Goal: Entertainment & Leisure: Browse casually

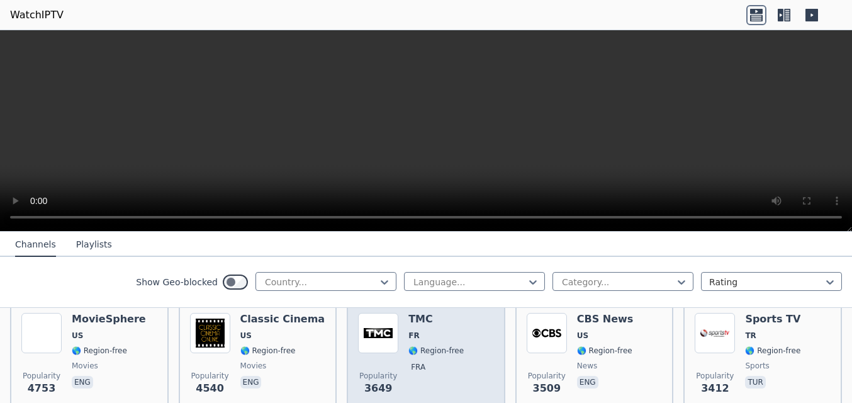
scroll to position [282, 0]
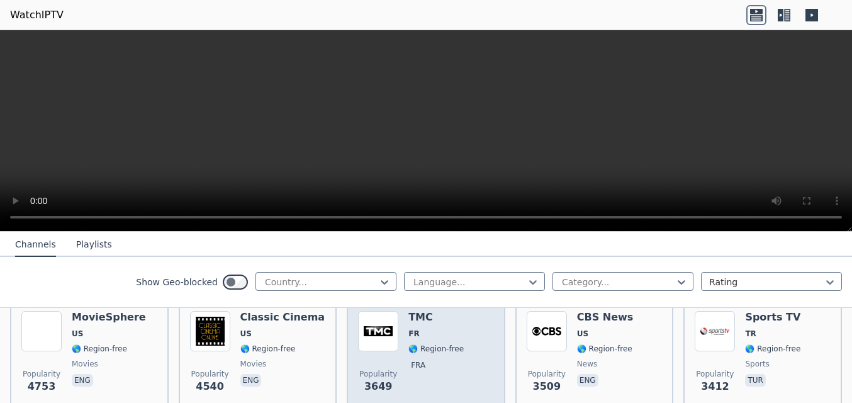
click at [413, 344] on span "🌎 Region-free" at bounding box center [436, 349] width 55 height 10
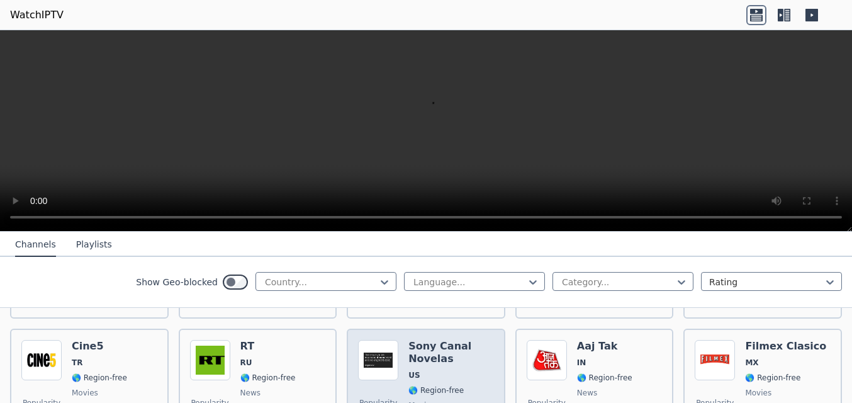
scroll to position [1130, 0]
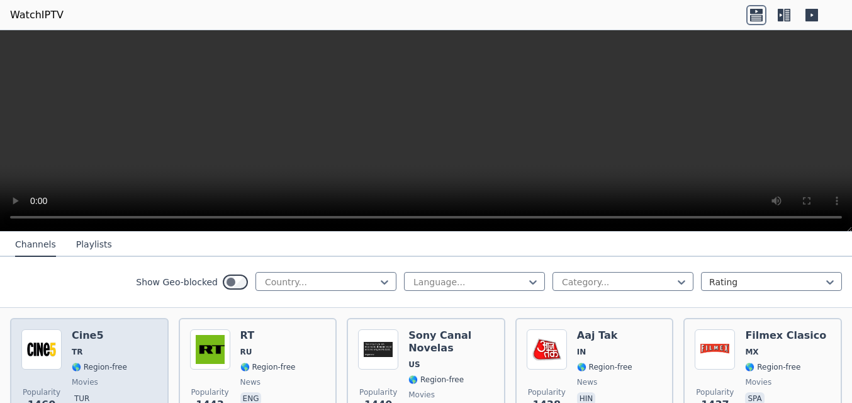
click at [103, 347] on span "TR" at bounding box center [99, 352] width 55 height 10
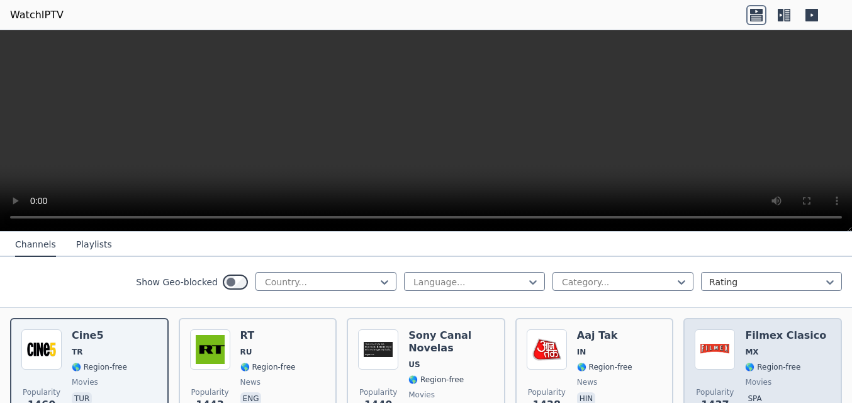
click at [749, 347] on span "MX" at bounding box center [751, 352] width 13 height 10
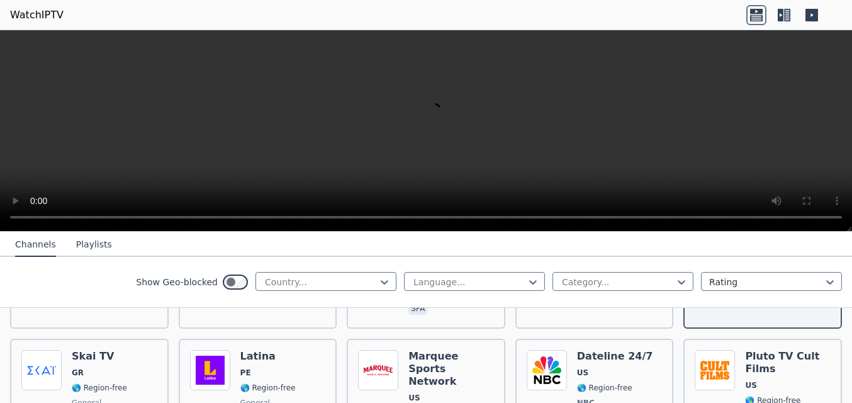
scroll to position [1233, 0]
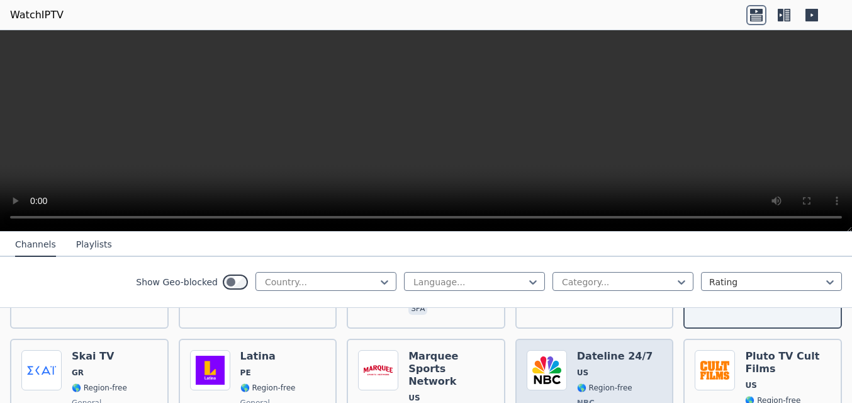
click at [564, 357] on div "Popularity 1313 Dateline 24/7 US 🌎 Region-free NBC documentary eng" at bounding box center [595, 403] width 136 height 106
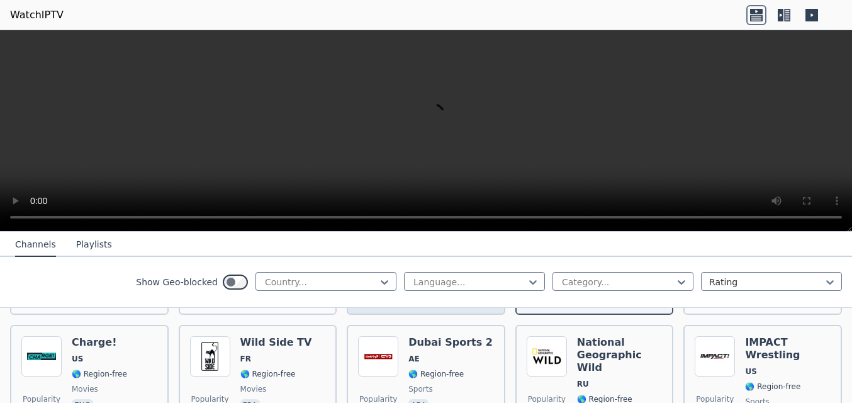
scroll to position [1387, 0]
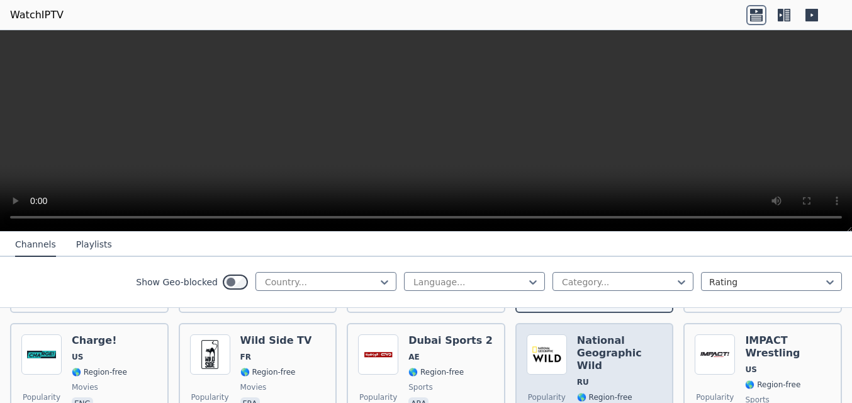
click at [547, 360] on img at bounding box center [547, 354] width 40 height 40
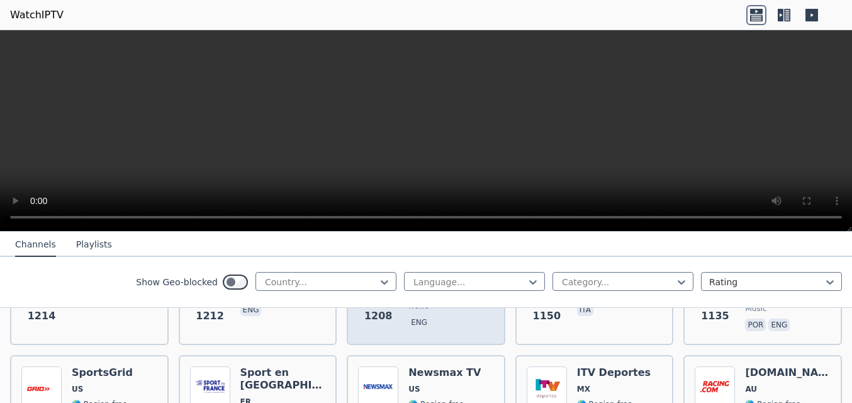
scroll to position [1618, 0]
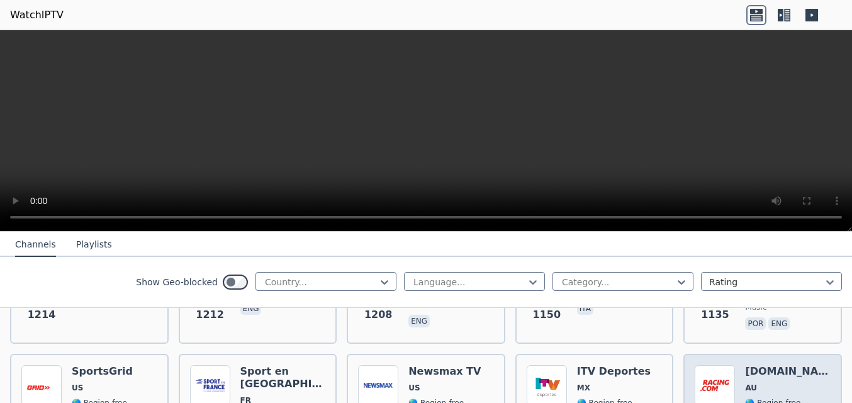
click at [722, 365] on img at bounding box center [715, 385] width 40 height 40
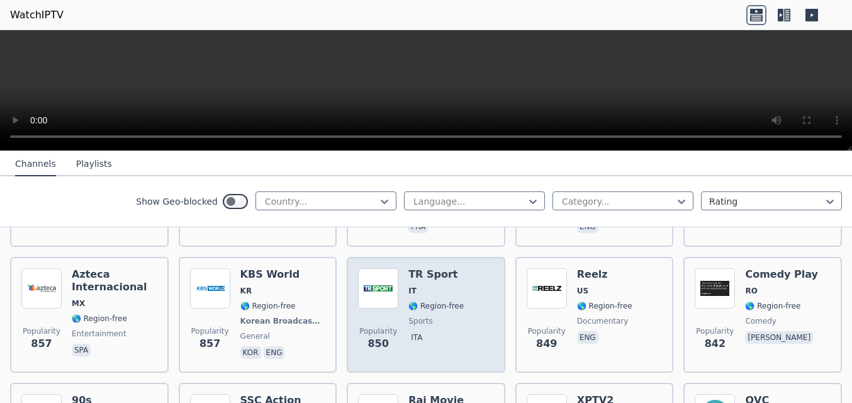
scroll to position [2389, 0]
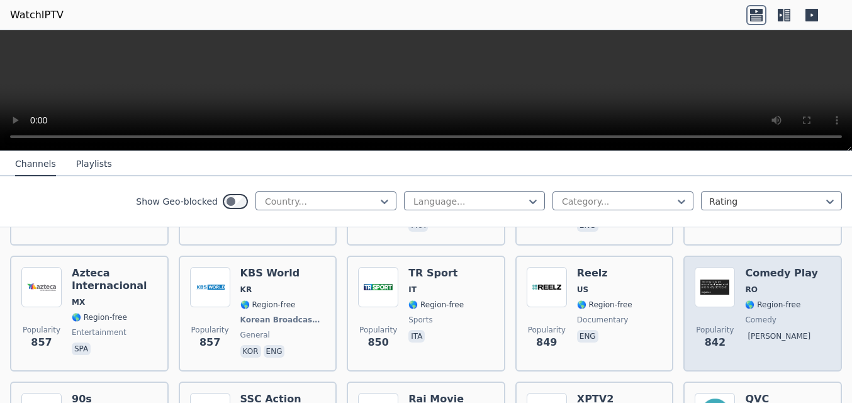
click at [767, 300] on span "🌎 Region-free" at bounding box center [772, 305] width 55 height 10
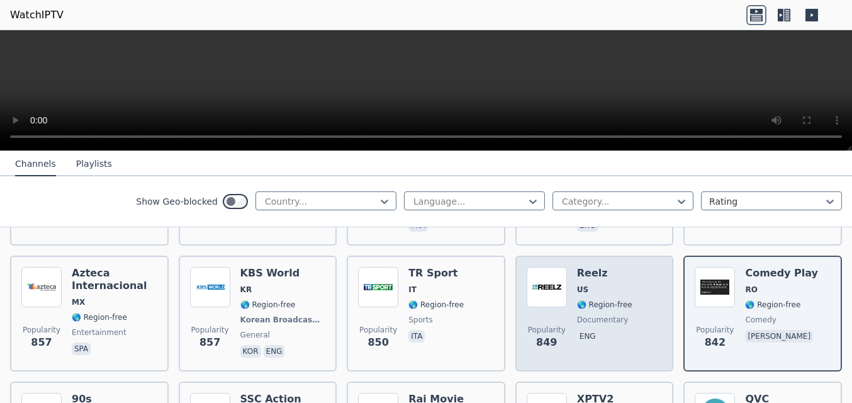
click at [581, 288] on div "Reelz US 🌎 Region-free documentary eng" at bounding box center [604, 313] width 55 height 93
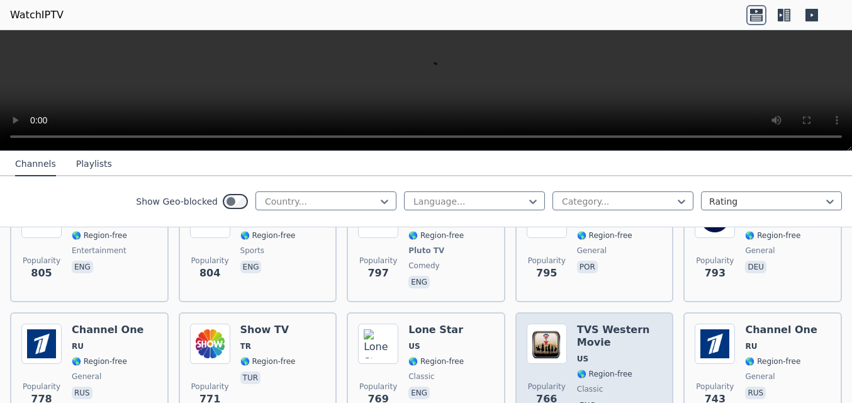
scroll to position [2729, 0]
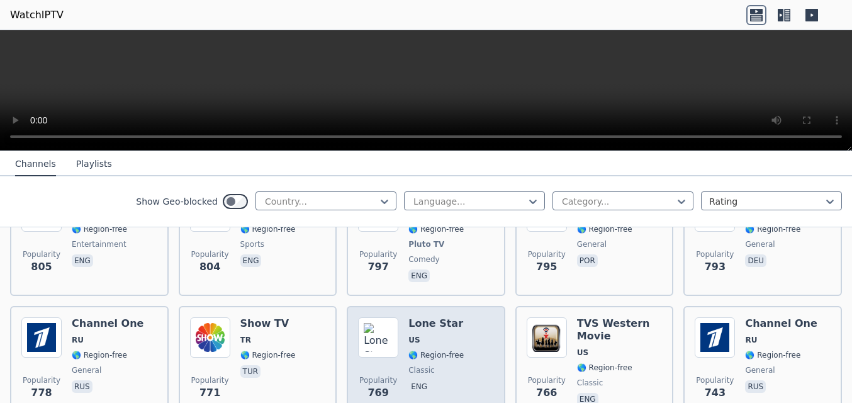
click at [429, 317] on h6 "Lone Star" at bounding box center [436, 323] width 55 height 13
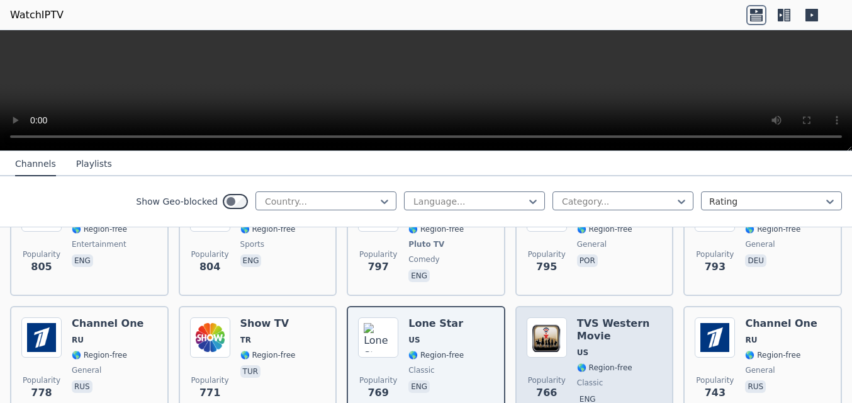
click at [589, 348] on span "US" at bounding box center [620, 353] width 86 height 10
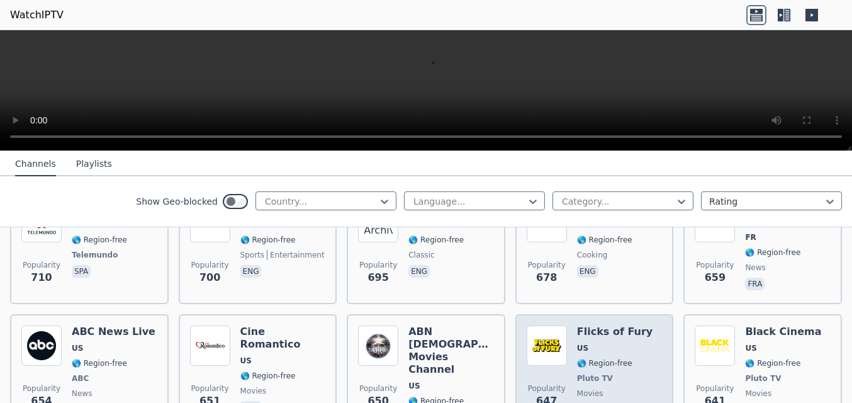
scroll to position [3107, 0]
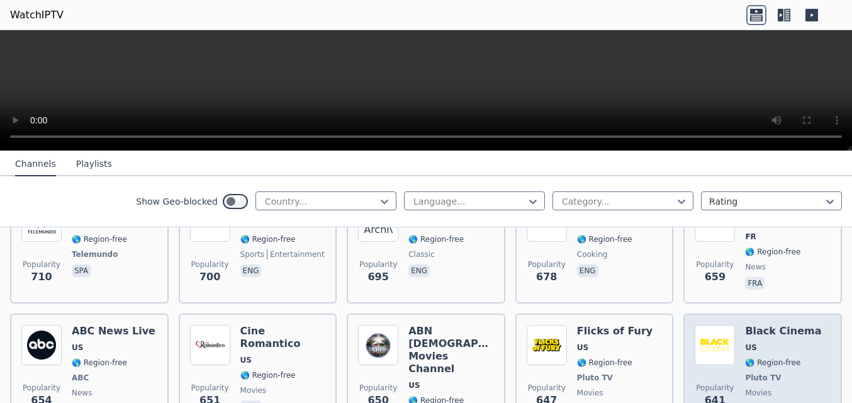
click at [745, 325] on div "Black Cinema US 🌎 Region-free Pluto TV movies eng" at bounding box center [783, 383] width 76 height 116
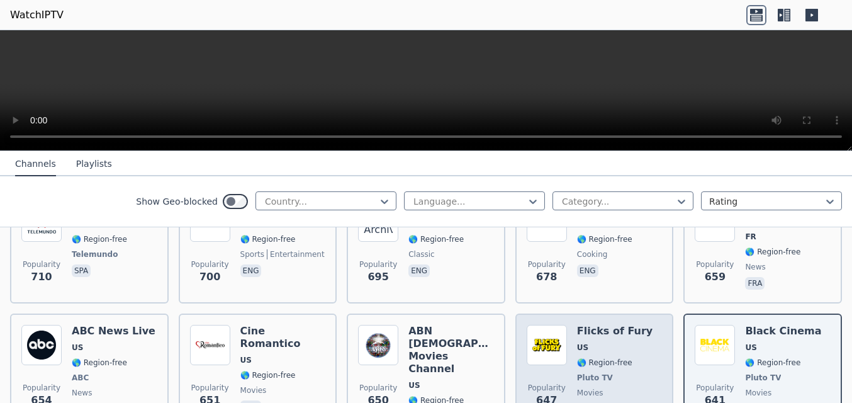
click at [616, 343] on span "US" at bounding box center [615, 348] width 76 height 10
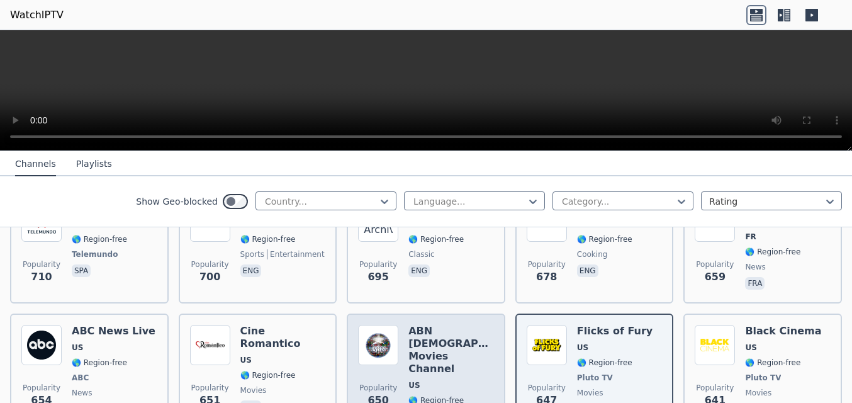
click at [429, 325] on div "ABN [DEMOGRAPHIC_DATA] Movies Channel US 🌎 Region-free religious movies eng" at bounding box center [452, 383] width 86 height 116
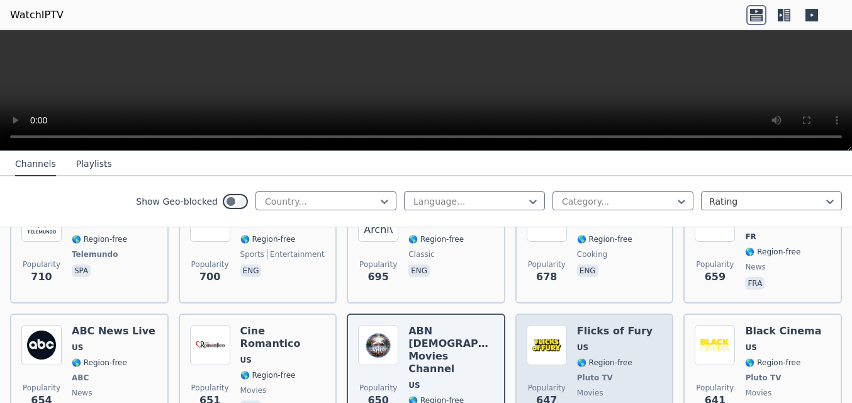
click at [579, 358] on span "🌎 Region-free" at bounding box center [604, 363] width 55 height 10
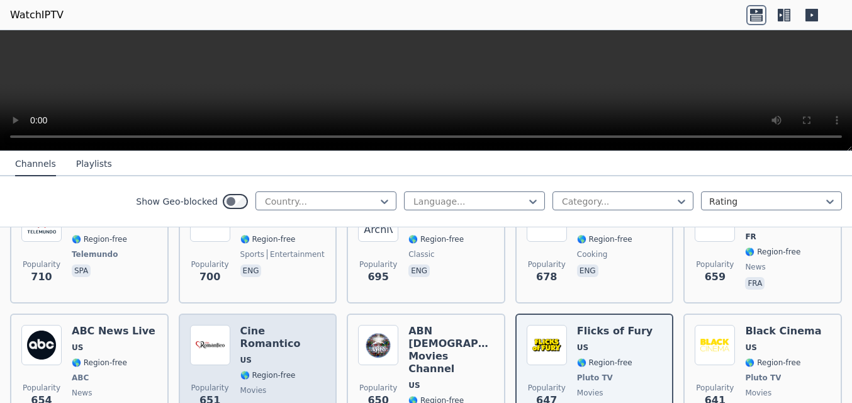
click at [283, 370] on span "🌎 Region-free" at bounding box center [268, 375] width 55 height 10
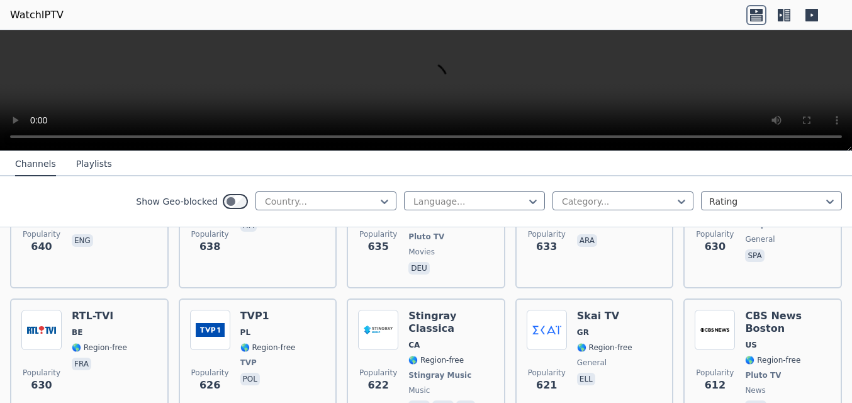
scroll to position [3484, 0]
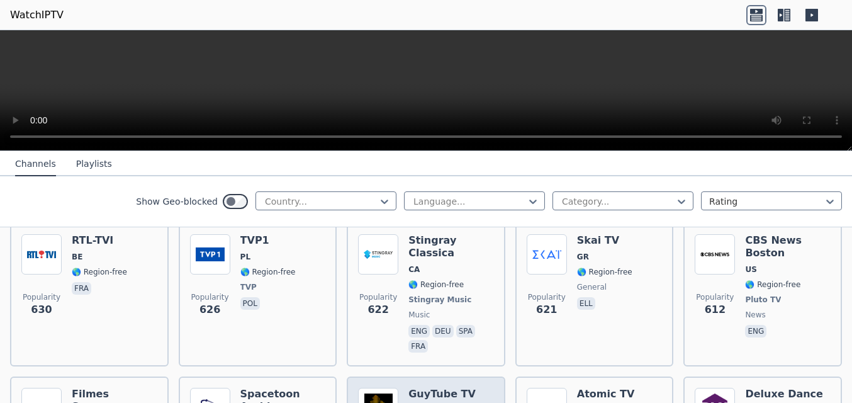
click at [438, 402] on span "US" at bounding box center [442, 410] width 67 height 10
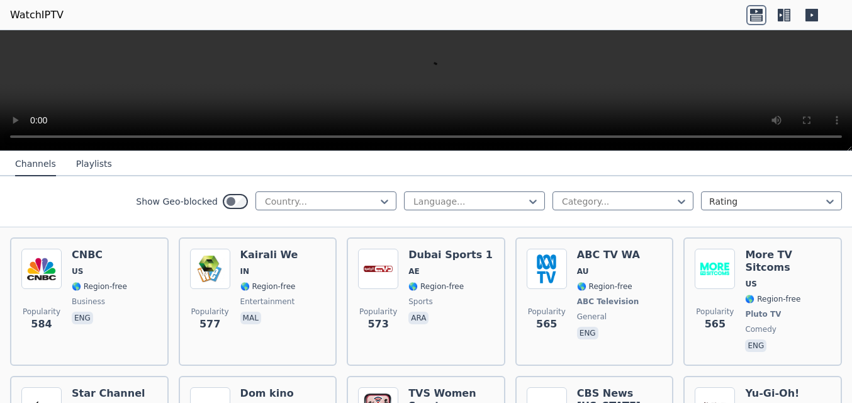
scroll to position [3900, 0]
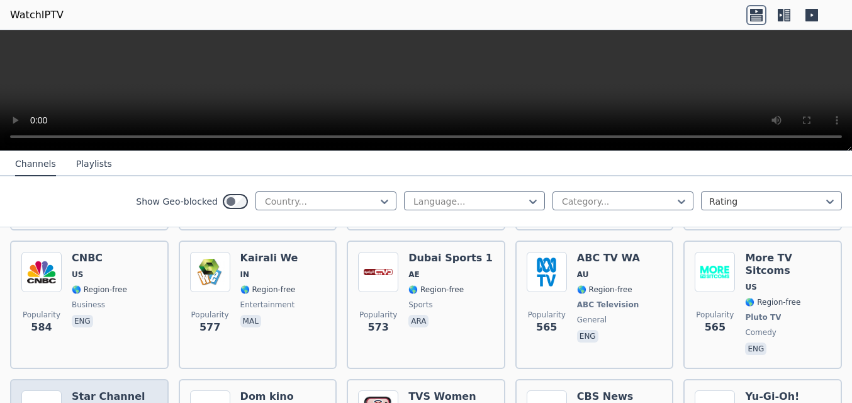
click at [89, 390] on h6 "Star Channel" at bounding box center [108, 396] width 73 height 13
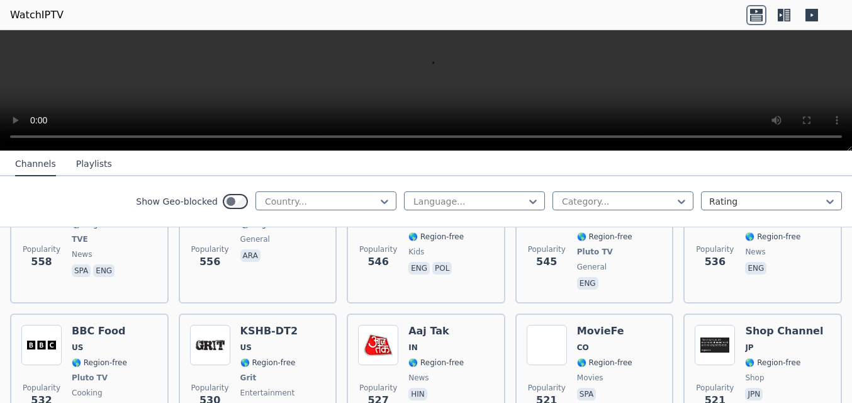
scroll to position [4240, 0]
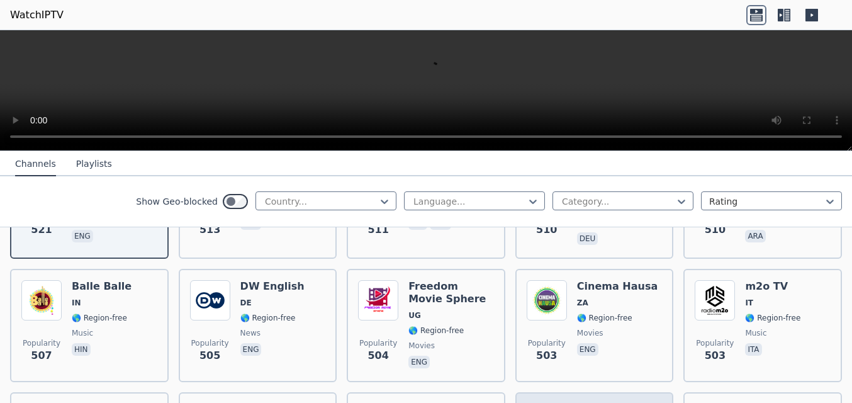
scroll to position [4542, 0]
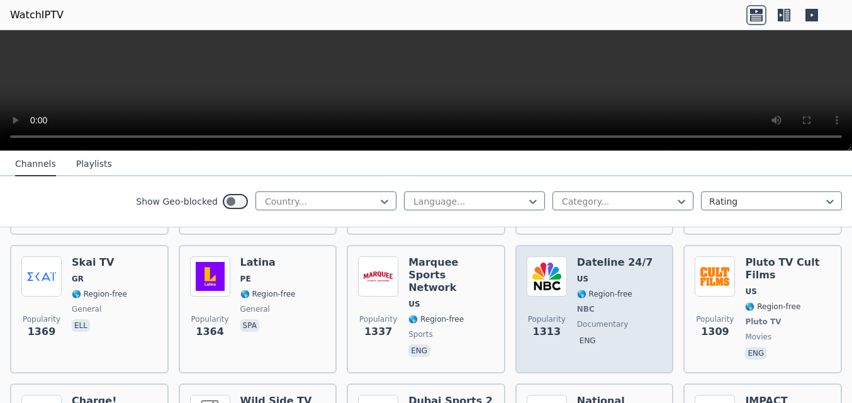
scroll to position [1247, 0]
click at [584, 278] on div "Dateline 24/7 US 🌎 Region-free NBC documentary eng" at bounding box center [615, 309] width 76 height 106
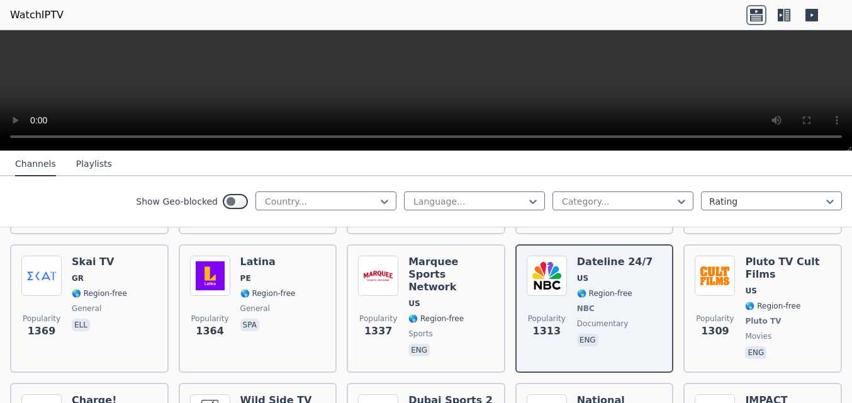
click at [638, 81] on video at bounding box center [426, 90] width 852 height 121
click at [639, 81] on video at bounding box center [426, 90] width 852 height 121
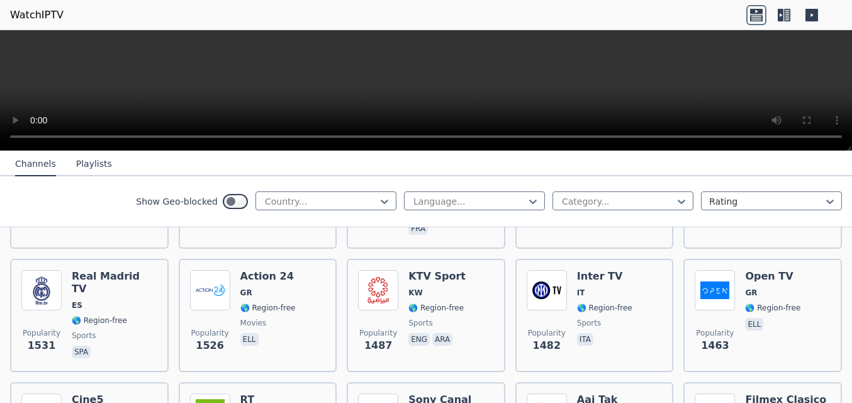
scroll to position [982, 0]
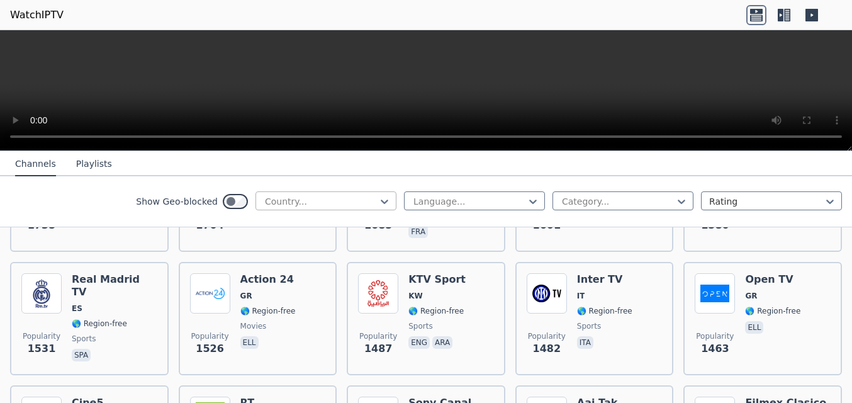
click at [302, 206] on div at bounding box center [321, 201] width 115 height 13
click at [307, 201] on div at bounding box center [321, 201] width 115 height 13
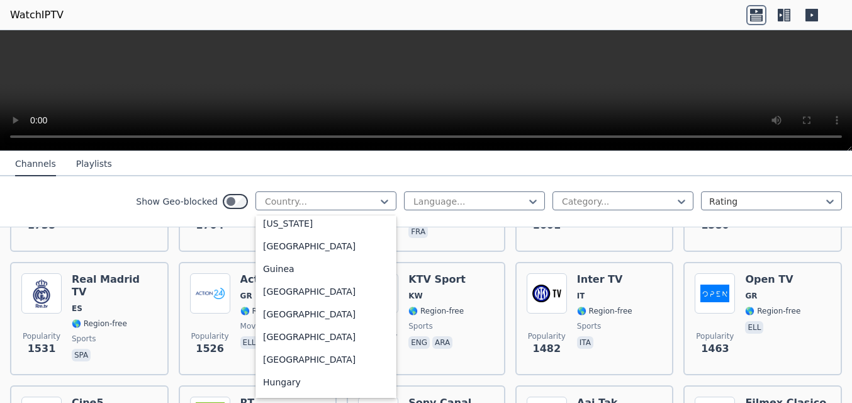
scroll to position [1753, 0]
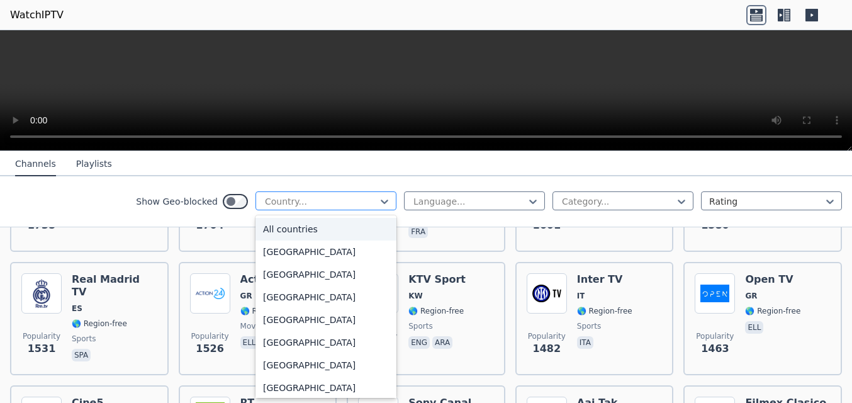
click at [292, 201] on div at bounding box center [321, 201] width 115 height 13
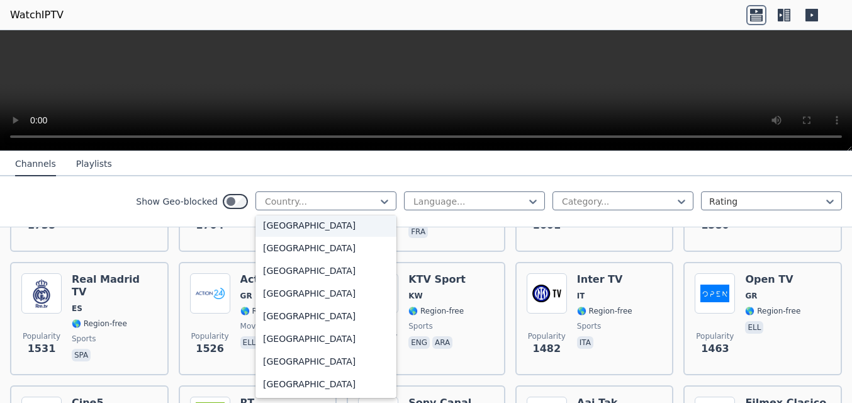
scroll to position [4916, 0]
click at [272, 191] on div "[GEOGRAPHIC_DATA]" at bounding box center [326, 180] width 141 height 23
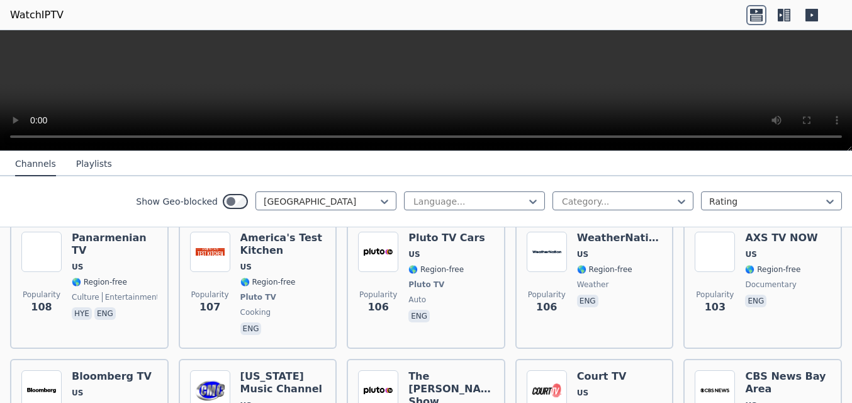
scroll to position [5969, 0]
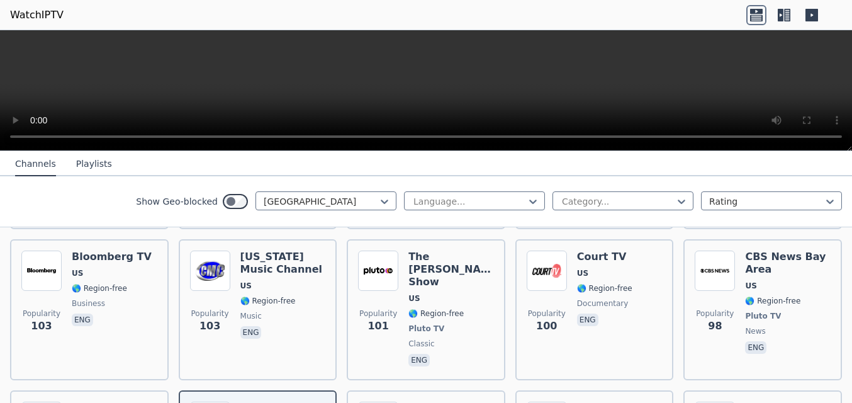
scroll to position [6125, 0]
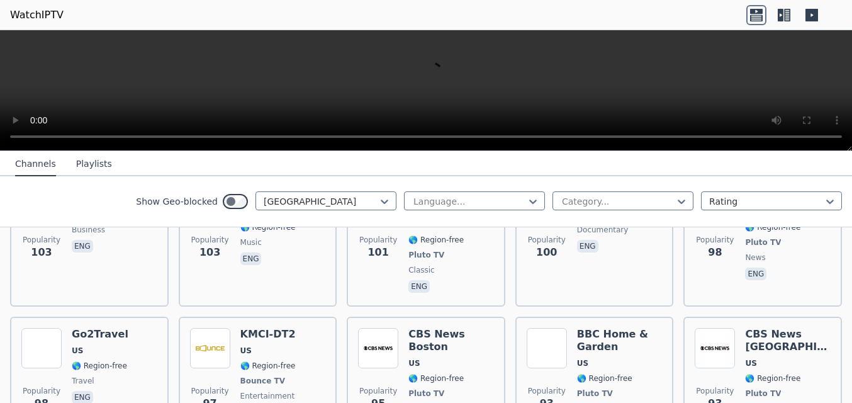
scroll to position [6163, 0]
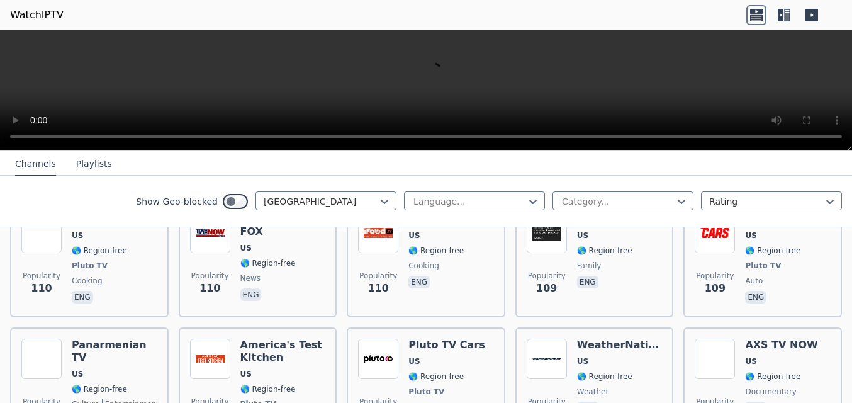
scroll to position [5823, 0]
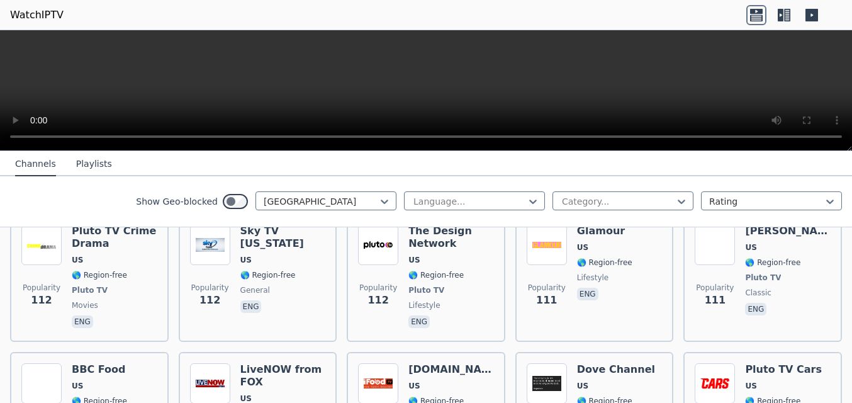
scroll to position [5709, 0]
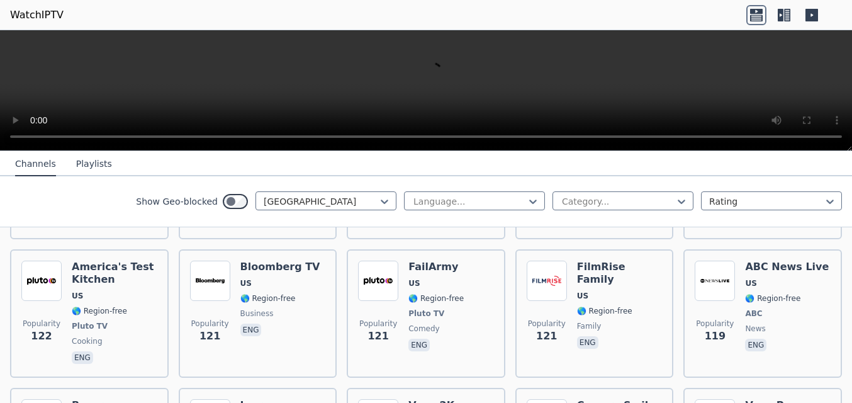
scroll to position [5407, 0]
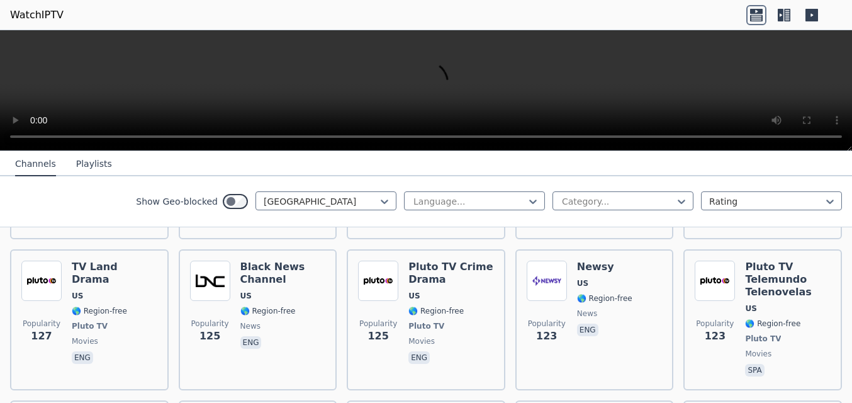
scroll to position [5256, 0]
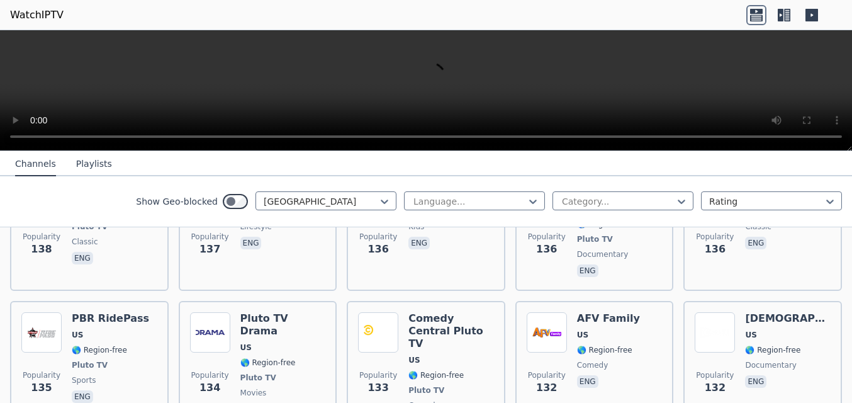
scroll to position [4916, 0]
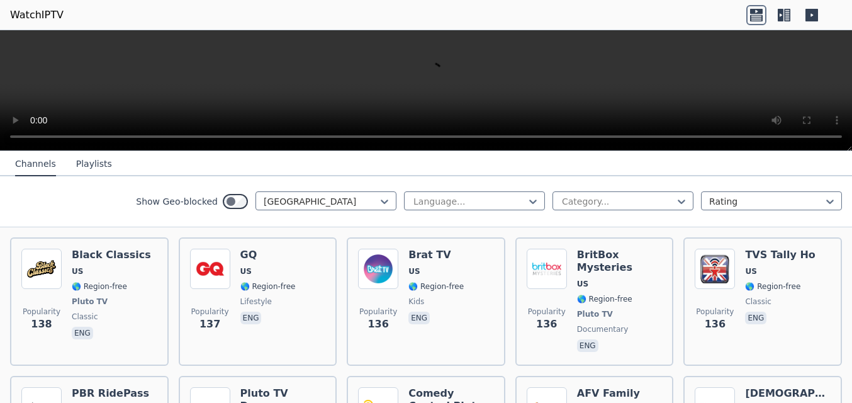
scroll to position [4840, 0]
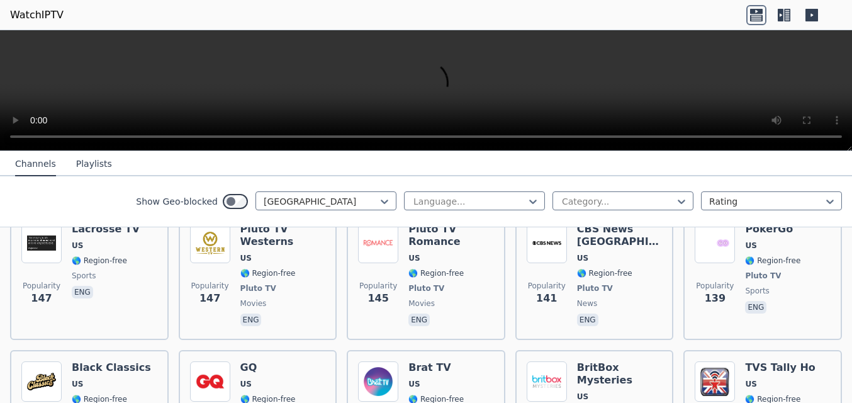
scroll to position [4727, 0]
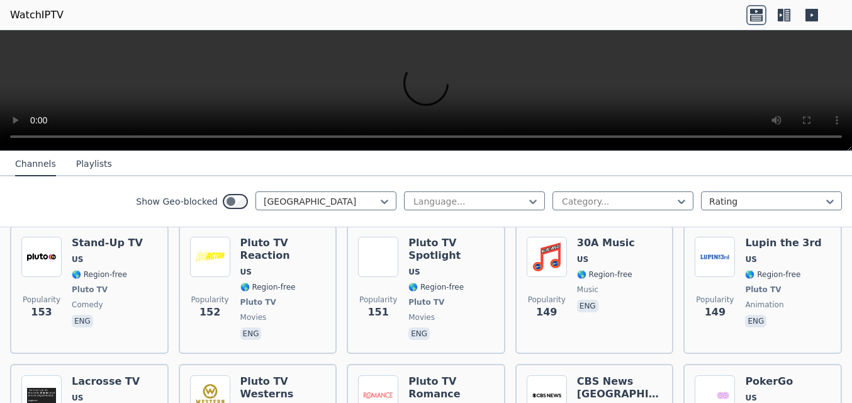
scroll to position [4576, 0]
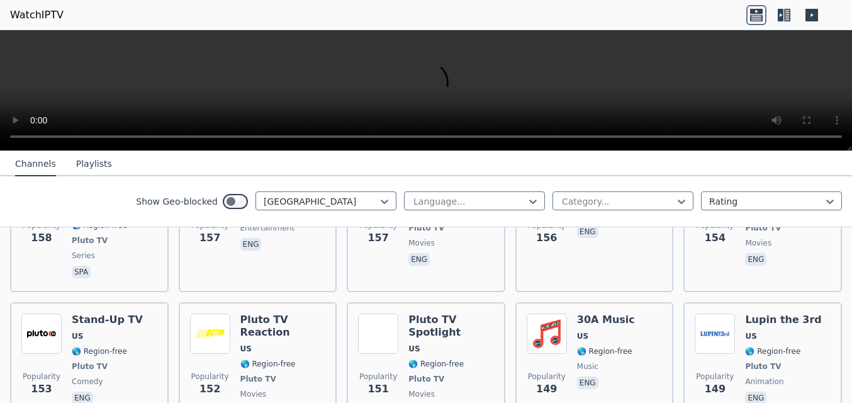
scroll to position [4500, 0]
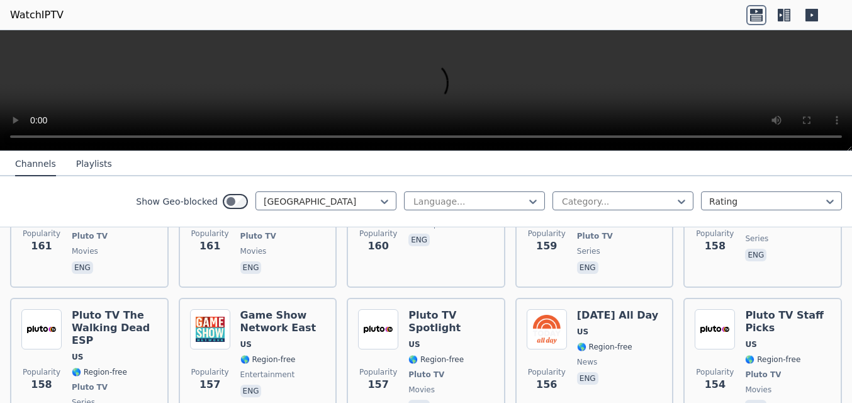
scroll to position [4349, 0]
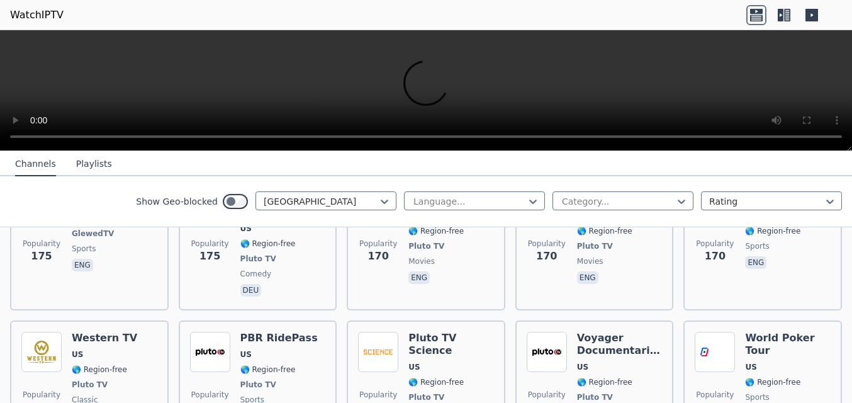
scroll to position [4047, 0]
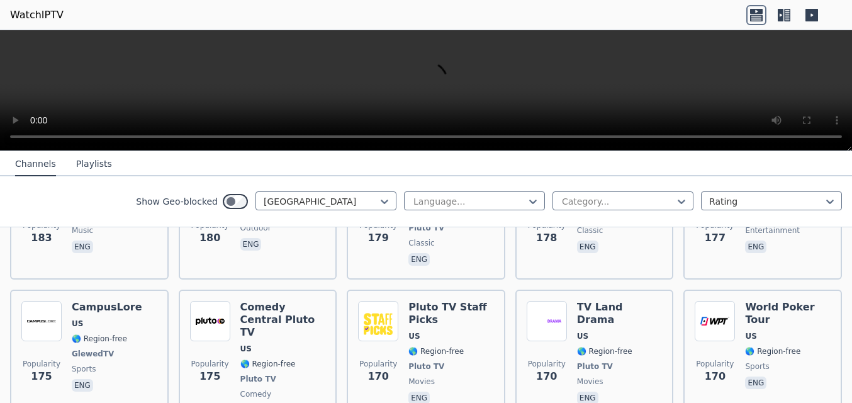
scroll to position [3896, 0]
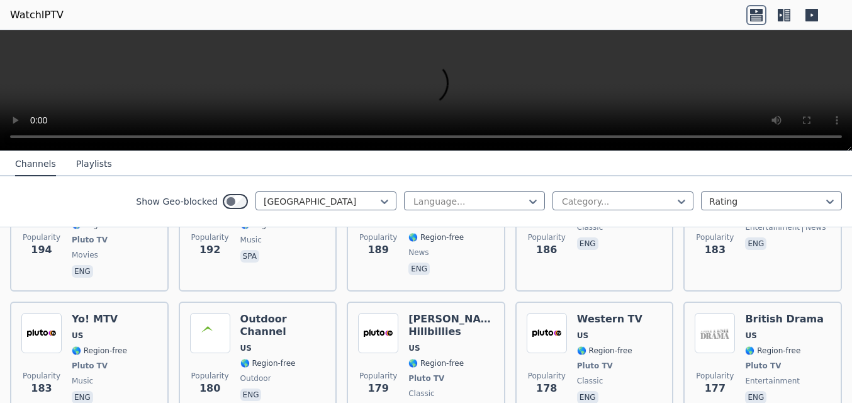
scroll to position [3783, 0]
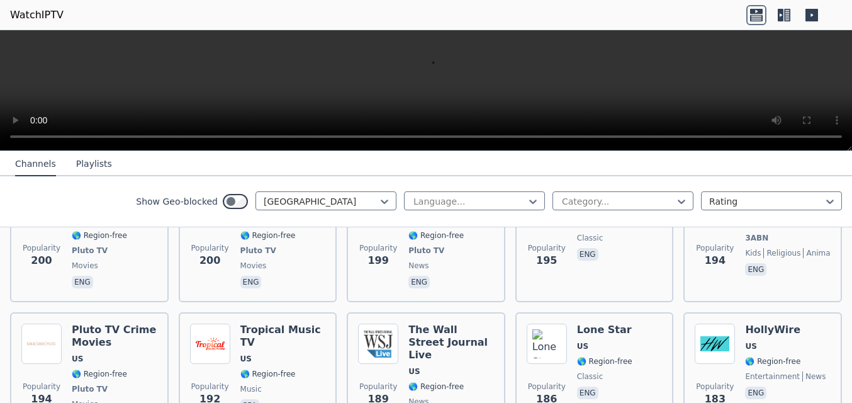
scroll to position [3632, 0]
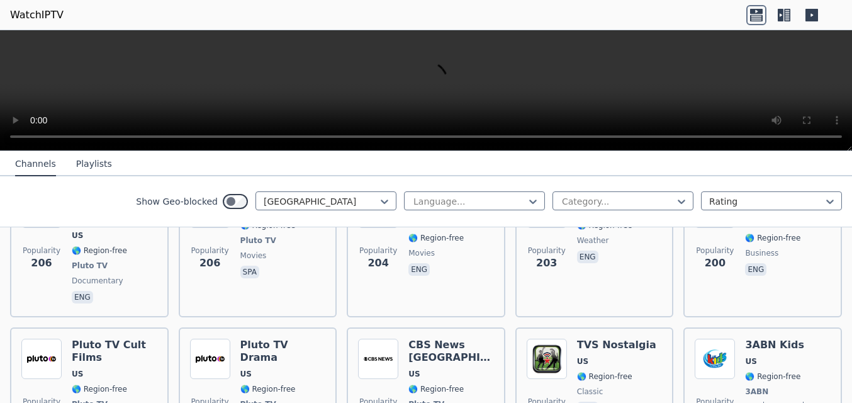
scroll to position [3480, 0]
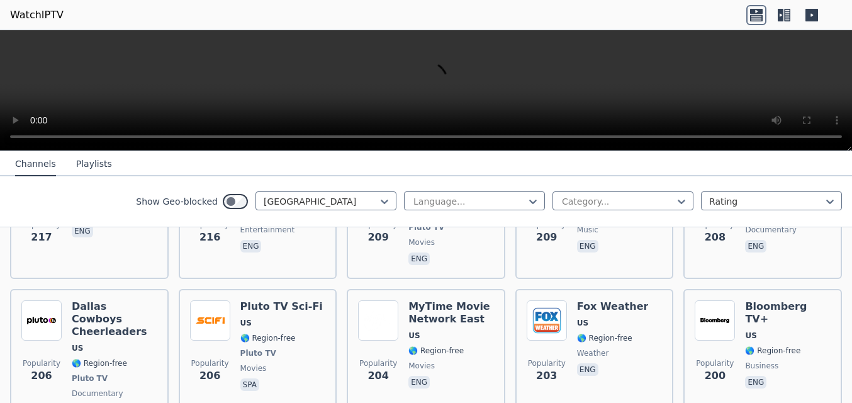
scroll to position [3367, 0]
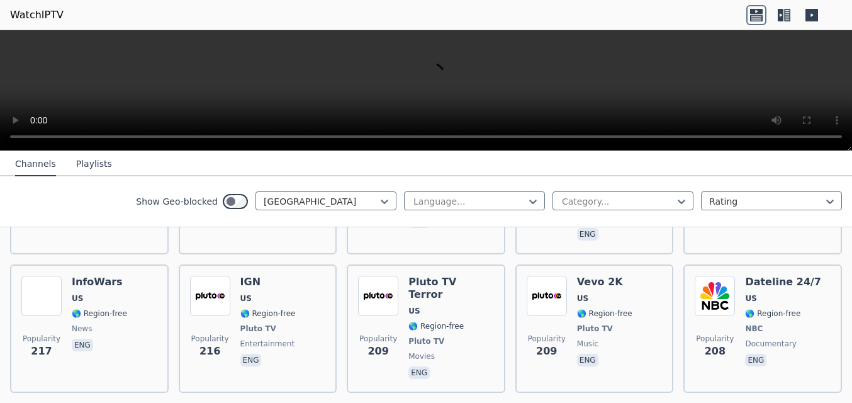
scroll to position [3216, 0]
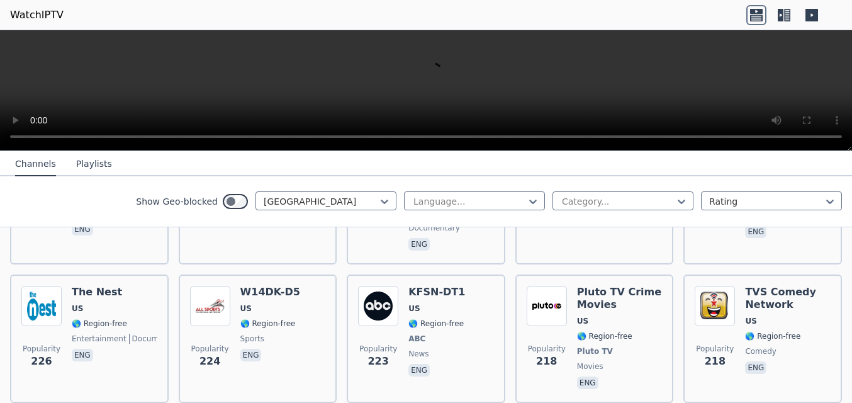
scroll to position [3103, 0]
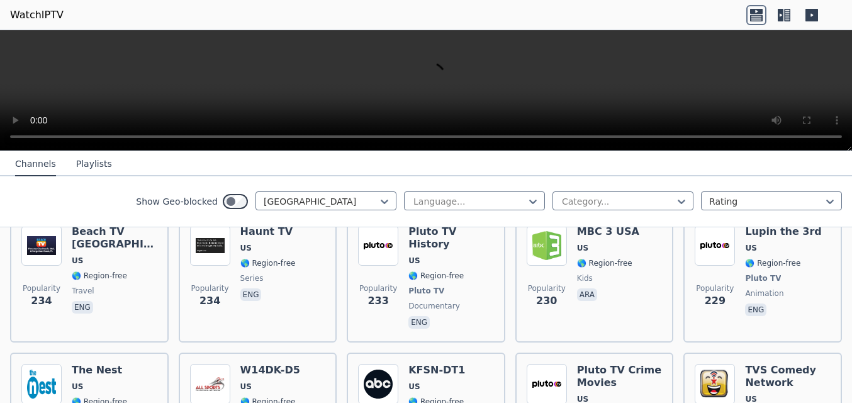
scroll to position [3065, 0]
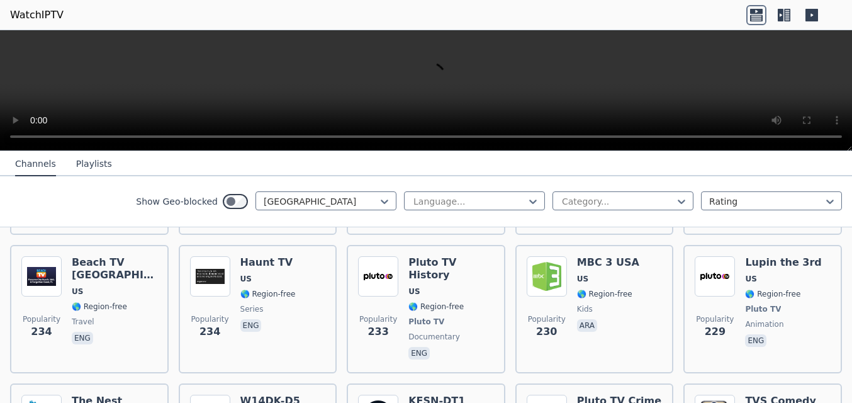
scroll to position [2989, 0]
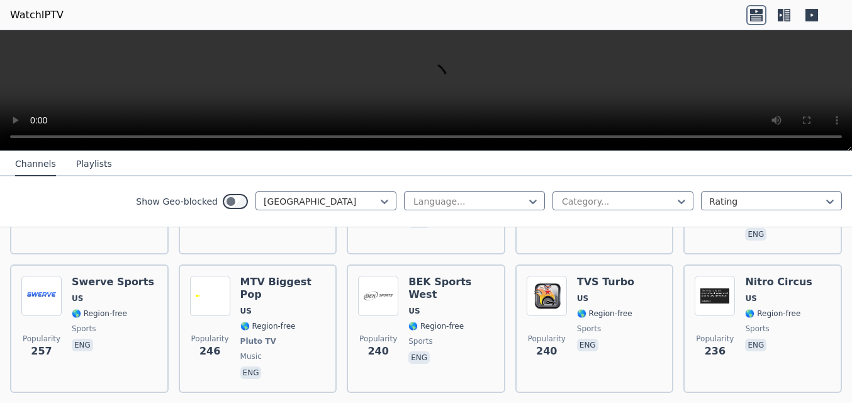
scroll to position [2838, 0]
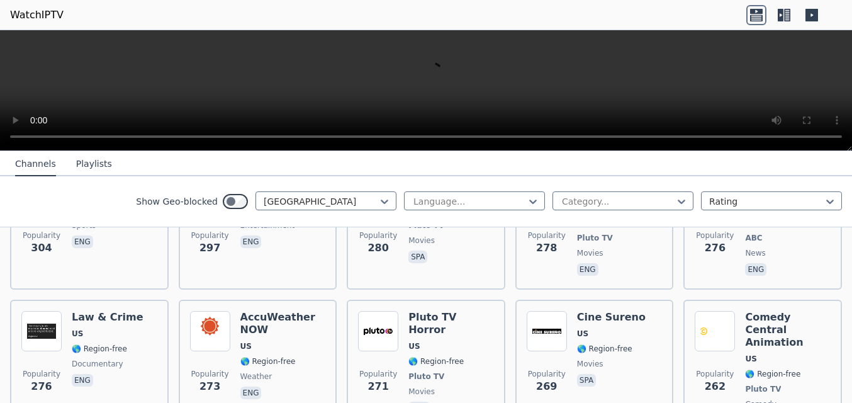
scroll to position [2649, 0]
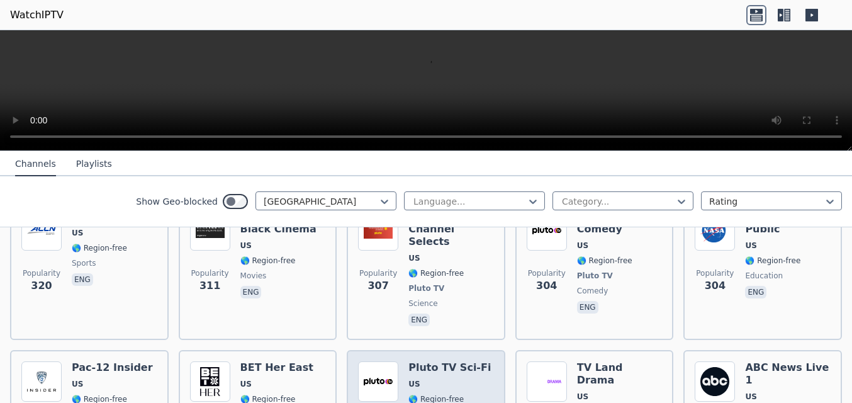
scroll to position [2423, 0]
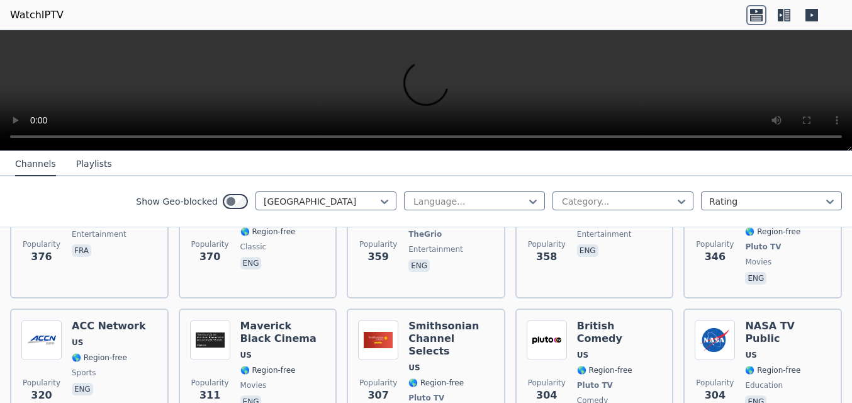
scroll to position [2347, 0]
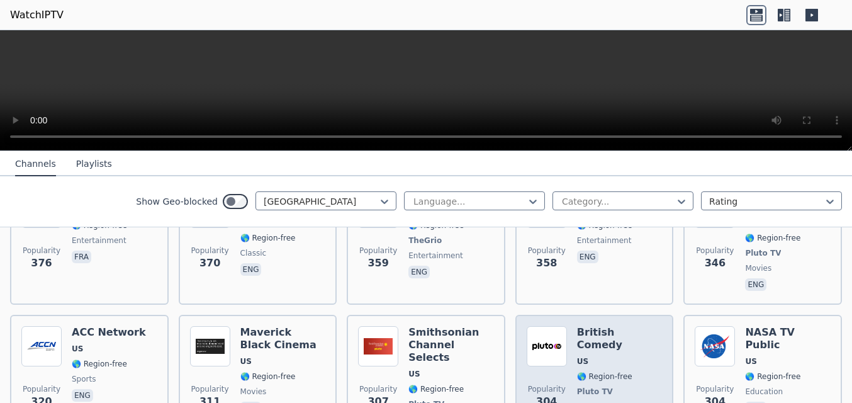
click at [589, 326] on div "British Comedy US 🌎 Region-free Pluto TV comedy eng" at bounding box center [620, 385] width 86 height 118
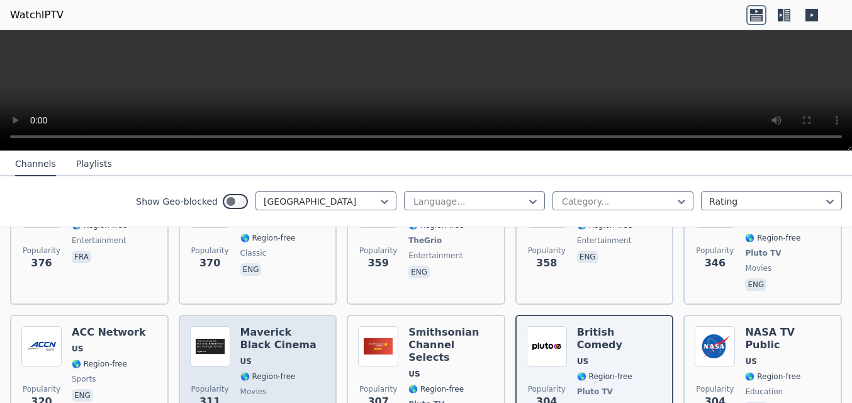
click at [258, 371] on span "🌎 Region-free" at bounding box center [268, 376] width 55 height 10
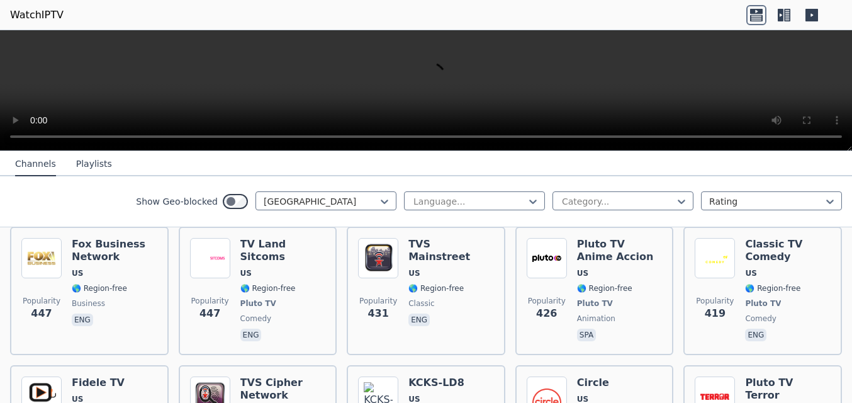
scroll to position [2158, 0]
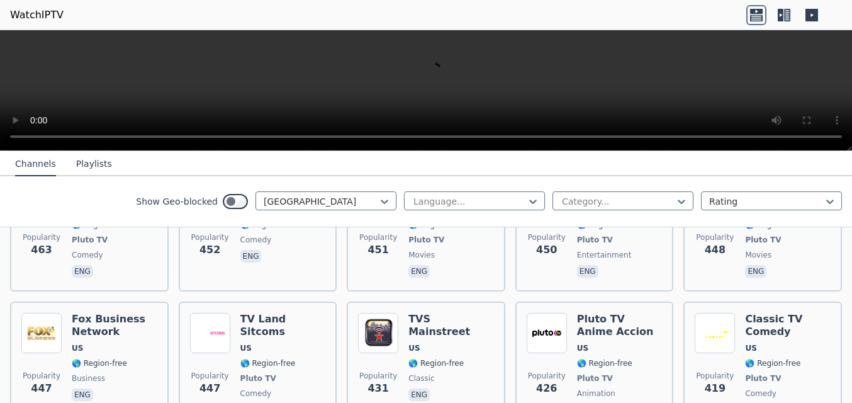
scroll to position [2083, 0]
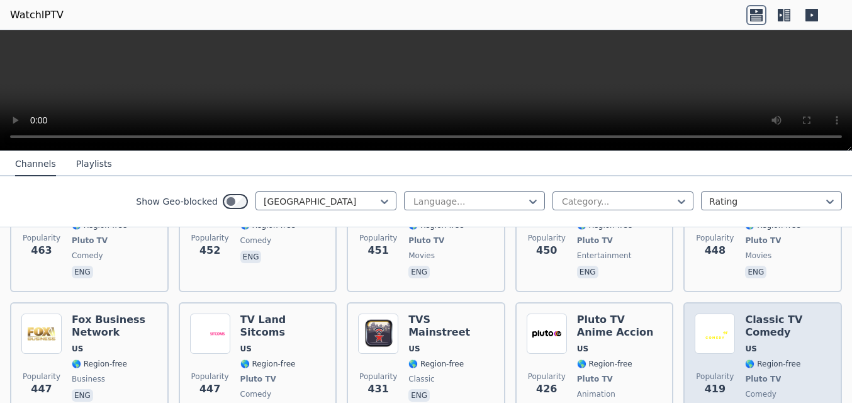
click at [720, 325] on div "Popularity 419" at bounding box center [715, 367] width 40 height 106
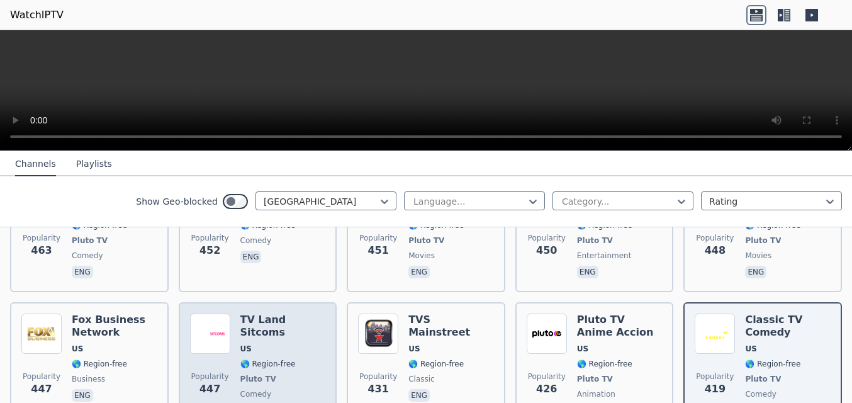
click at [254, 359] on span "🌎 Region-free" at bounding box center [268, 364] width 55 height 10
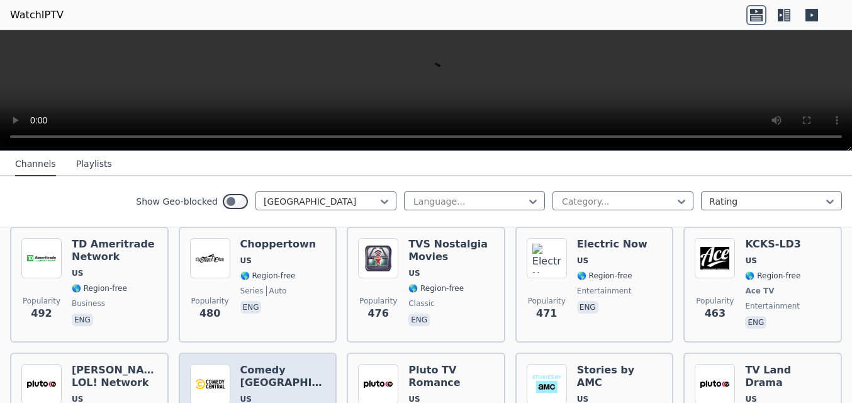
scroll to position [1894, 0]
click at [259, 394] on span "US" at bounding box center [284, 399] width 86 height 10
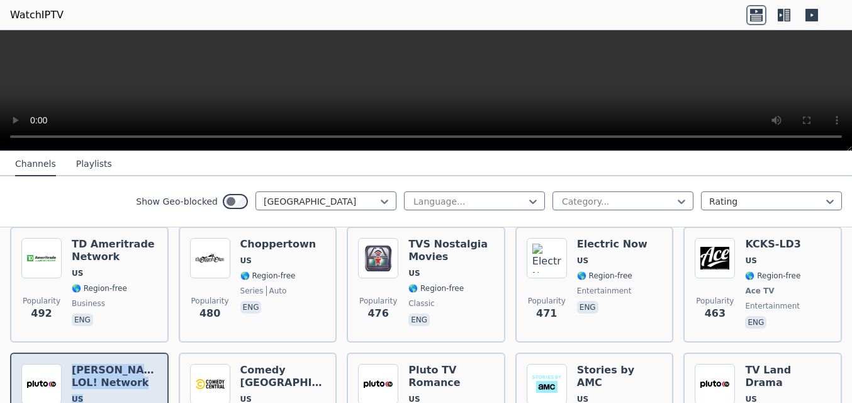
click at [138, 394] on span "US" at bounding box center [115, 399] width 86 height 10
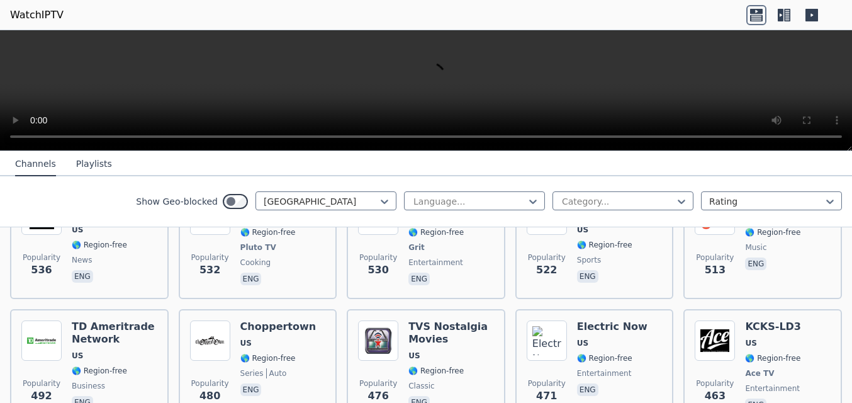
scroll to position [1781, 0]
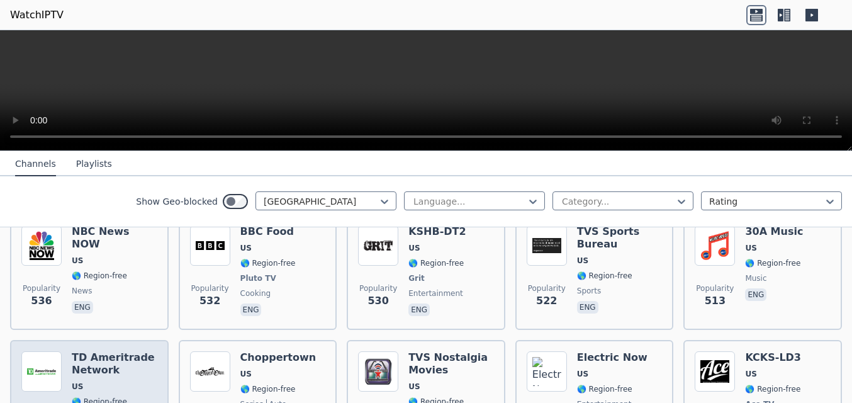
click at [81, 382] on span "US" at bounding box center [77, 387] width 11 height 10
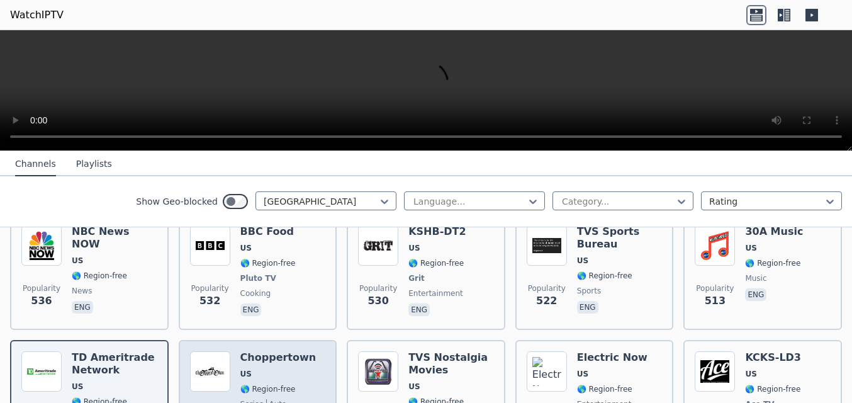
click at [271, 369] on span "US" at bounding box center [279, 374] width 76 height 10
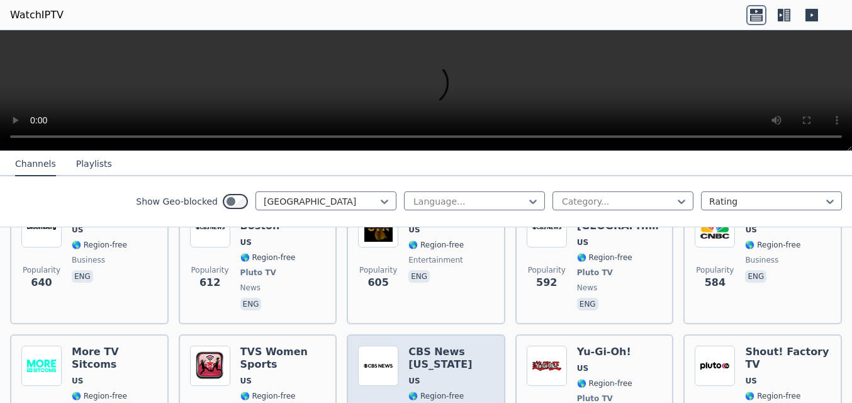
scroll to position [1516, 0]
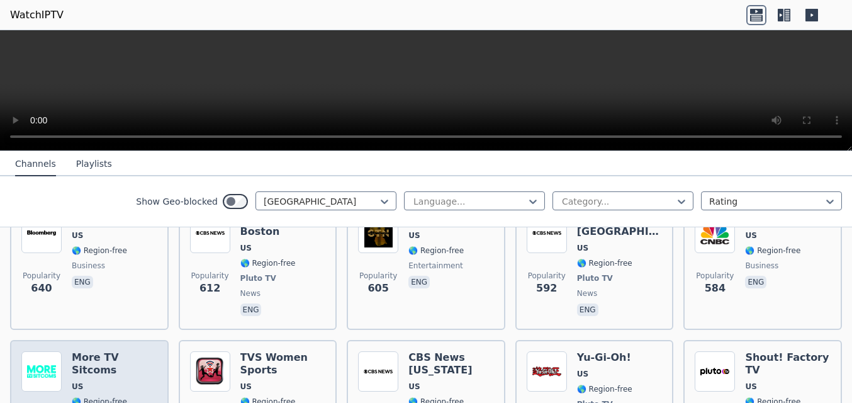
click at [101, 397] on span "🌎 Region-free" at bounding box center [99, 402] width 55 height 10
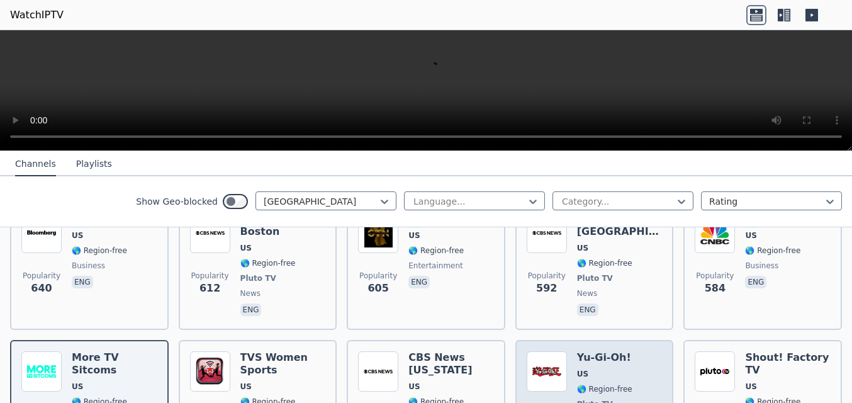
click at [582, 351] on div "Yu-Gi-Oh! US 🌎 Region-free Pluto TV animation eng" at bounding box center [604, 404] width 55 height 106
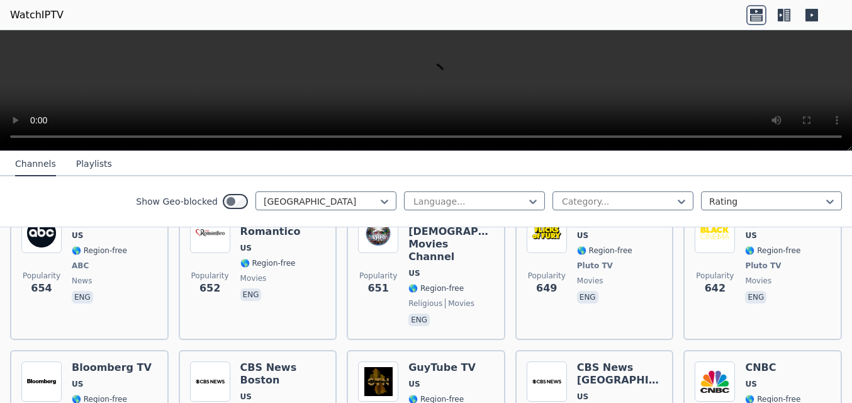
scroll to position [1365, 0]
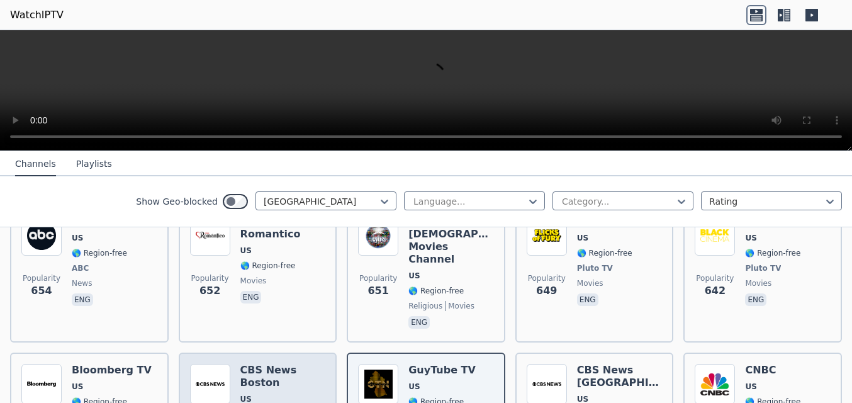
scroll to position [1252, 0]
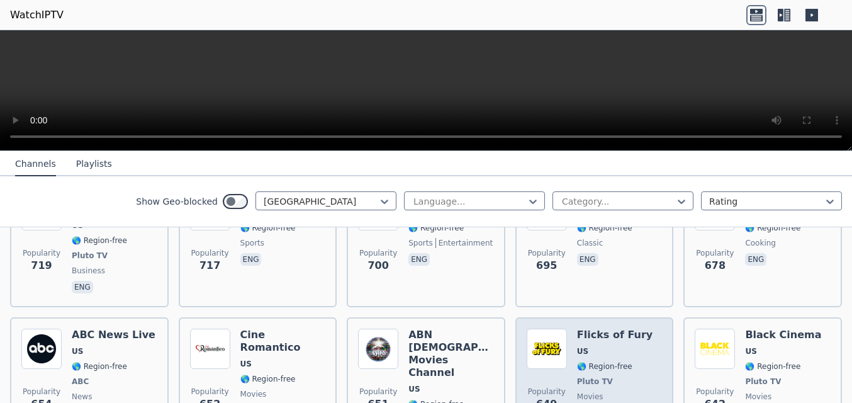
click at [578, 346] on span "US" at bounding box center [582, 351] width 11 height 10
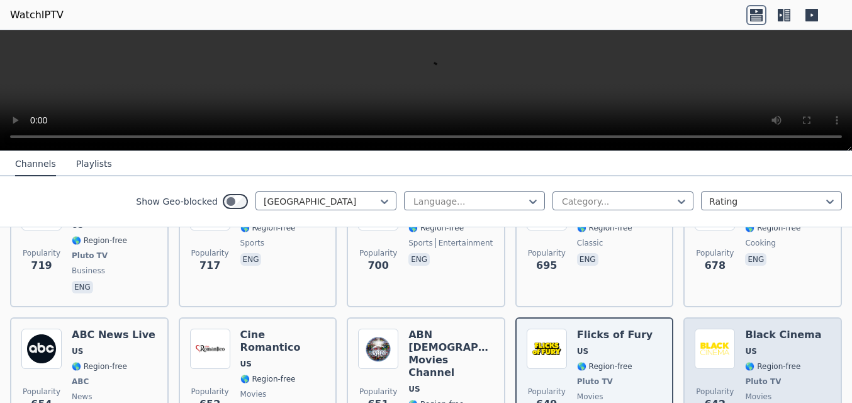
click at [762, 361] on span "🌎 Region-free" at bounding box center [772, 366] width 55 height 10
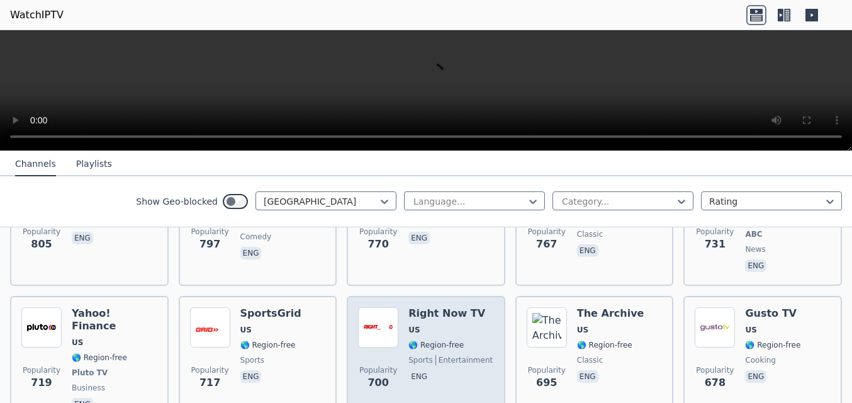
scroll to position [1101, 0]
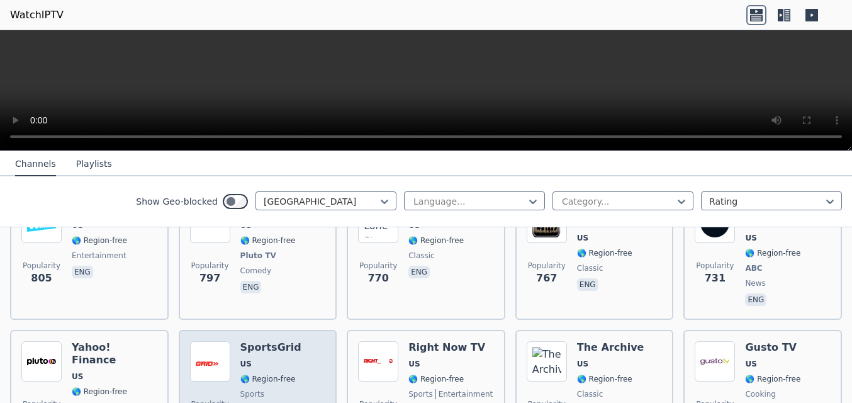
click at [258, 374] on span "🌎 Region-free" at bounding box center [268, 379] width 55 height 10
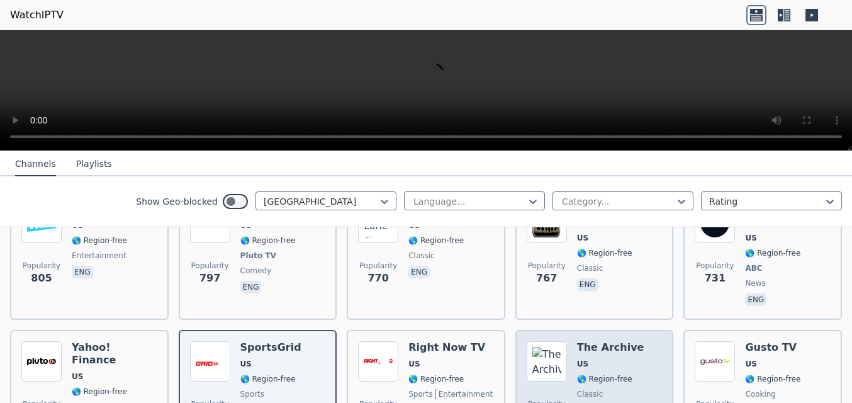
click at [586, 374] on span "🌎 Region-free" at bounding box center [604, 379] width 55 height 10
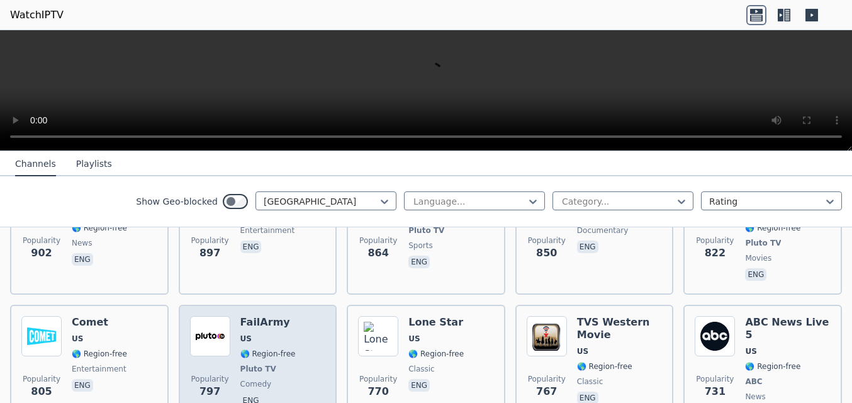
scroll to position [949, 0]
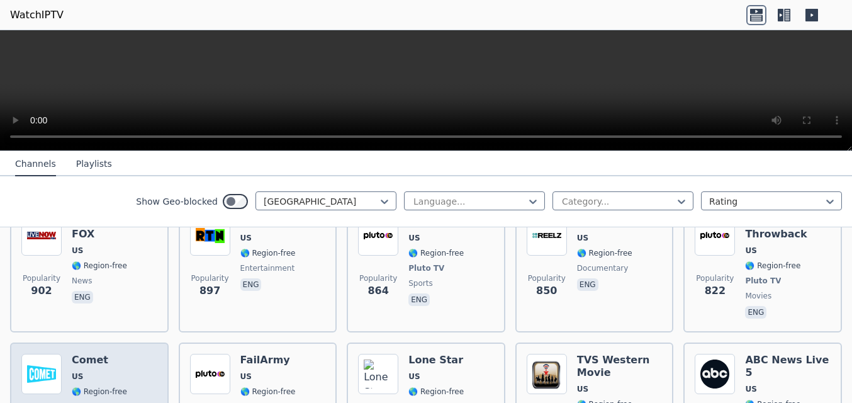
click at [73, 387] on span "🌎 Region-free" at bounding box center [99, 392] width 55 height 10
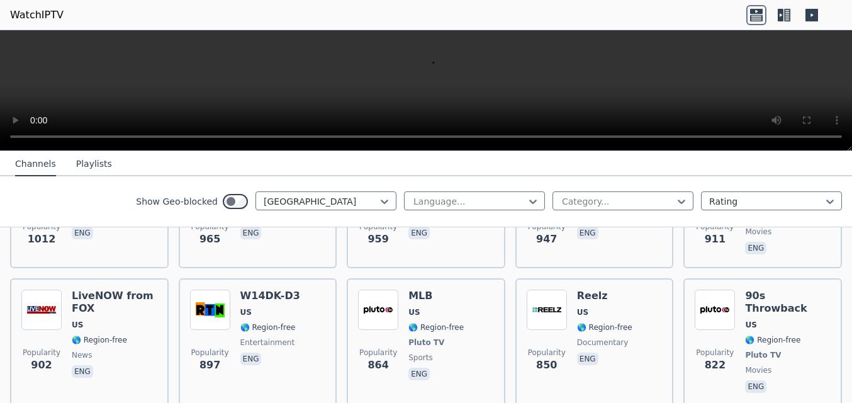
scroll to position [874, 0]
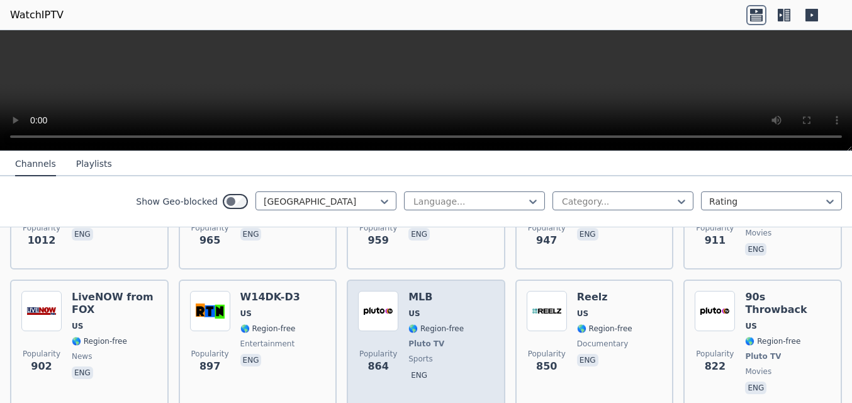
click at [434, 302] on div "MLB US 🌎 Region-free Pluto TV sports eng" at bounding box center [436, 344] width 55 height 106
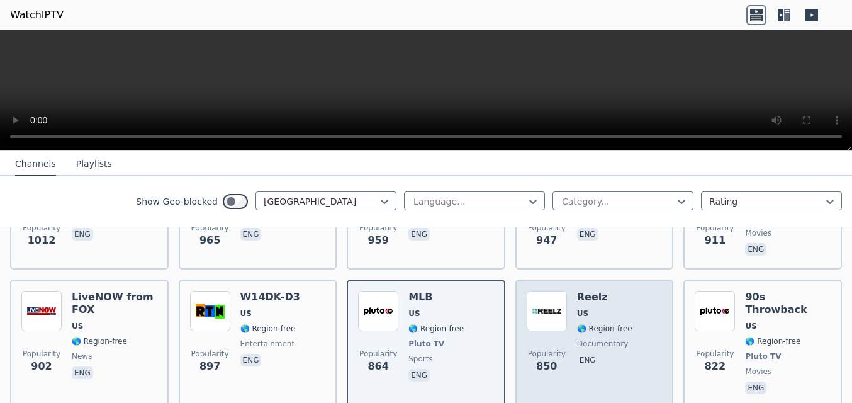
click at [603, 317] on div "Reelz US 🌎 Region-free documentary eng" at bounding box center [604, 344] width 55 height 106
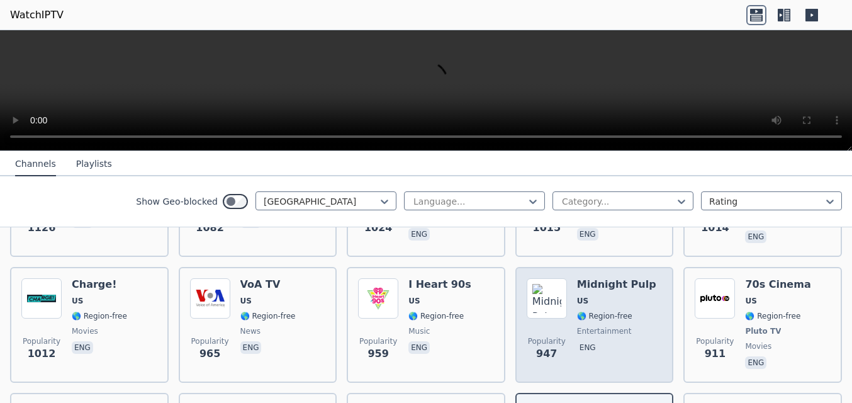
scroll to position [723, 0]
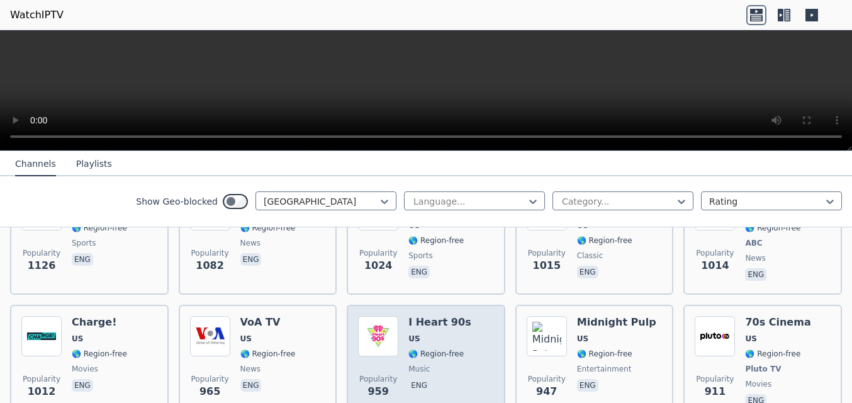
click at [431, 364] on span "music" at bounding box center [440, 369] width 62 height 10
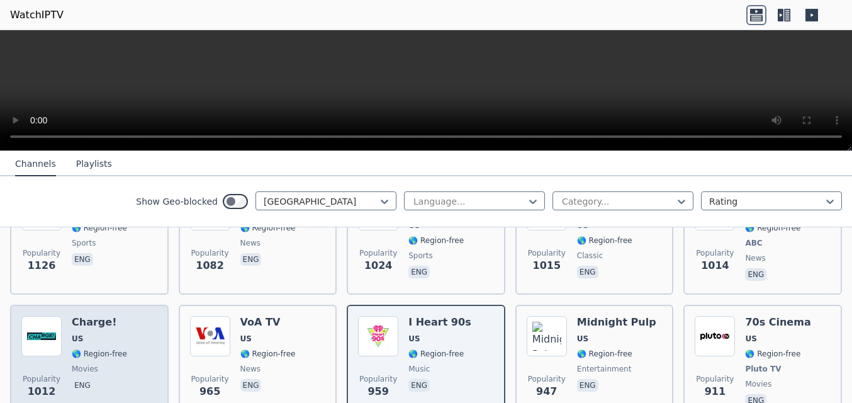
click at [91, 349] on span "🌎 Region-free" at bounding box center [99, 354] width 55 height 10
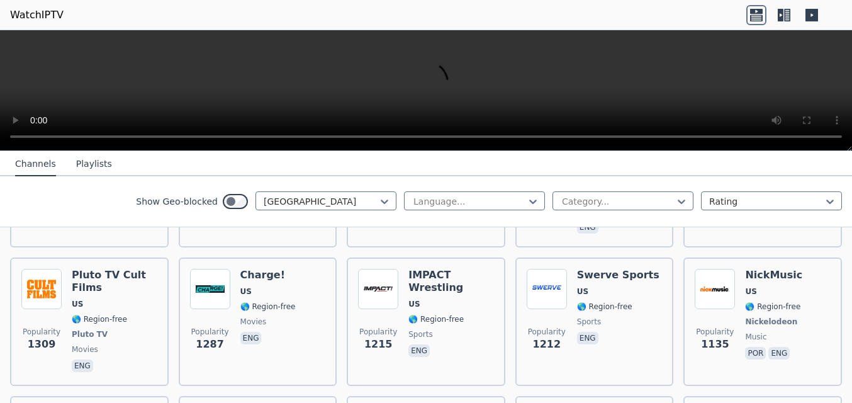
scroll to position [496, 0]
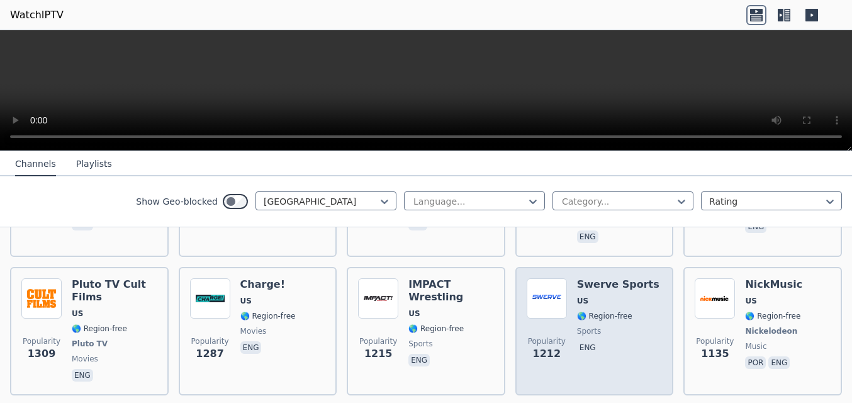
click at [586, 341] on p "eng" at bounding box center [587, 347] width 21 height 13
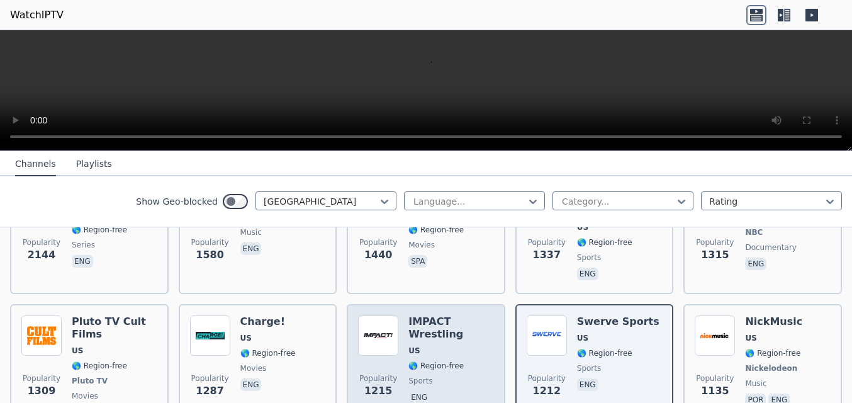
scroll to position [458, 0]
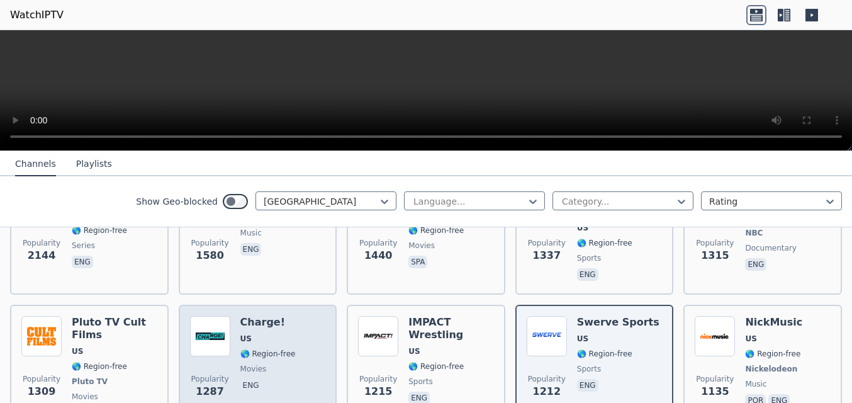
click at [249, 364] on span "movies" at bounding box center [254, 369] width 26 height 10
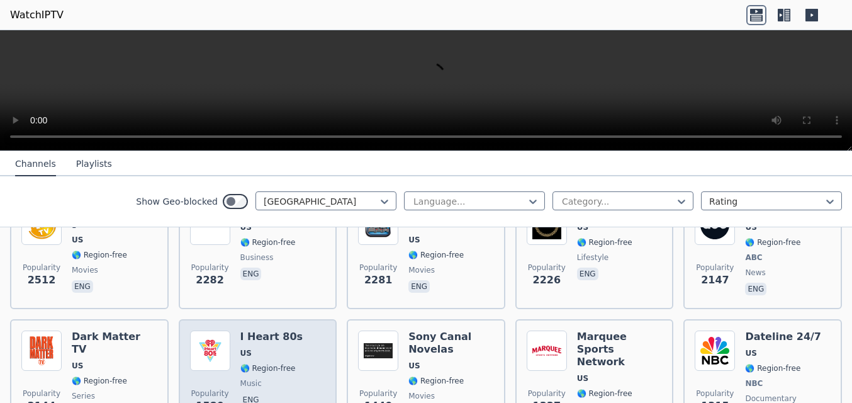
scroll to position [307, 0]
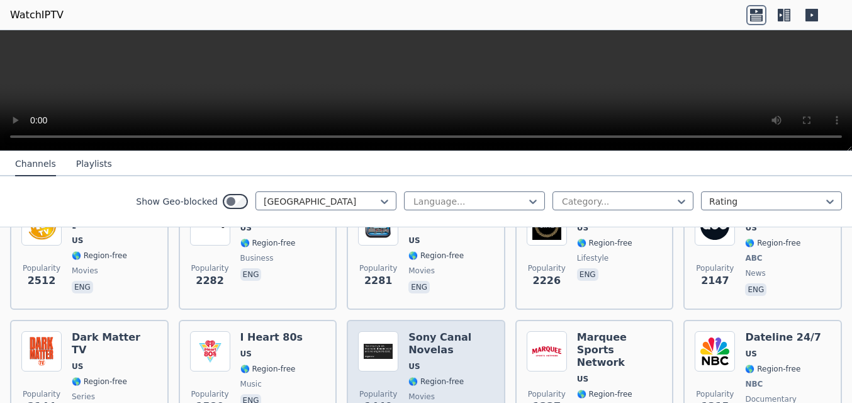
click at [427, 334] on h6 "Sony Canal Novelas" at bounding box center [452, 343] width 86 height 25
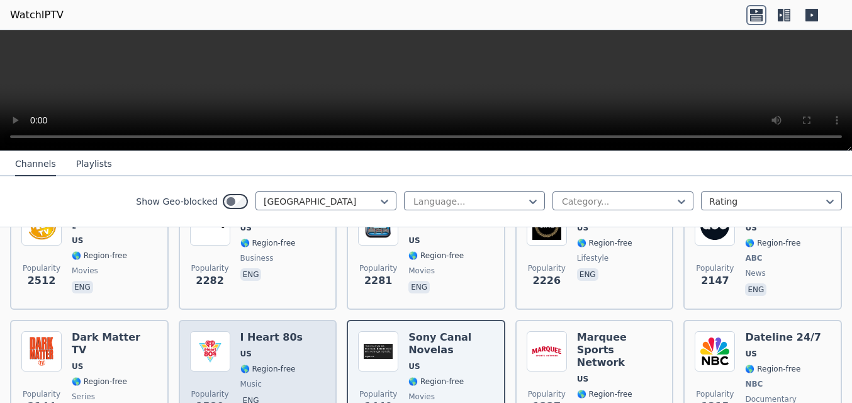
click at [252, 364] on span "🌎 Region-free" at bounding box center [268, 369] width 55 height 10
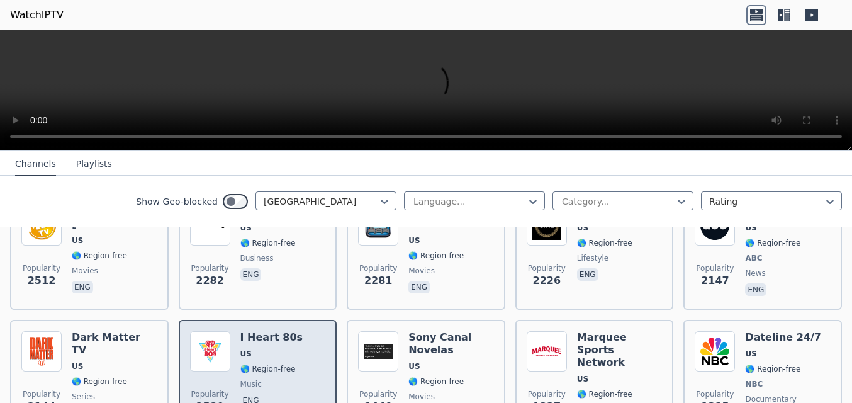
scroll to position [232, 0]
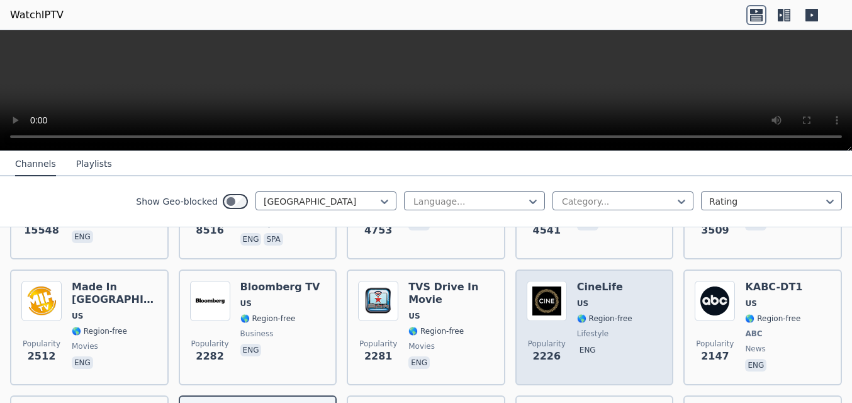
click at [577, 315] on div "CineLife US 🌎 Region-free lifestyle eng" at bounding box center [604, 327] width 55 height 93
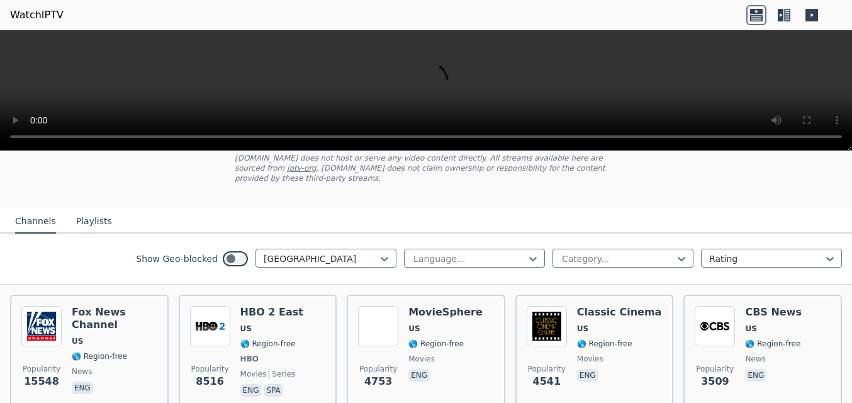
scroll to position [81, 0]
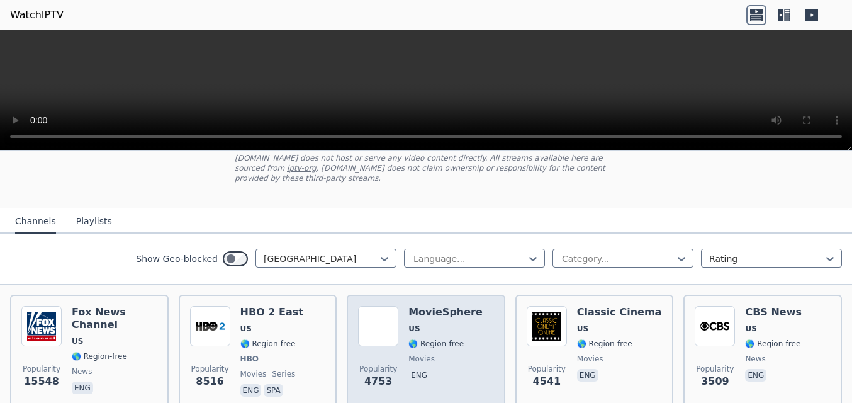
click at [437, 339] on span "🌎 Region-free" at bounding box center [436, 344] width 55 height 10
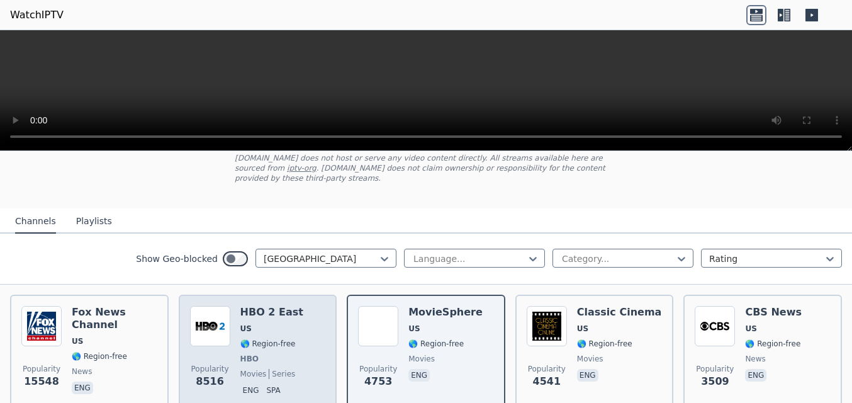
click at [258, 354] on span "HBO" at bounding box center [272, 359] width 63 height 10
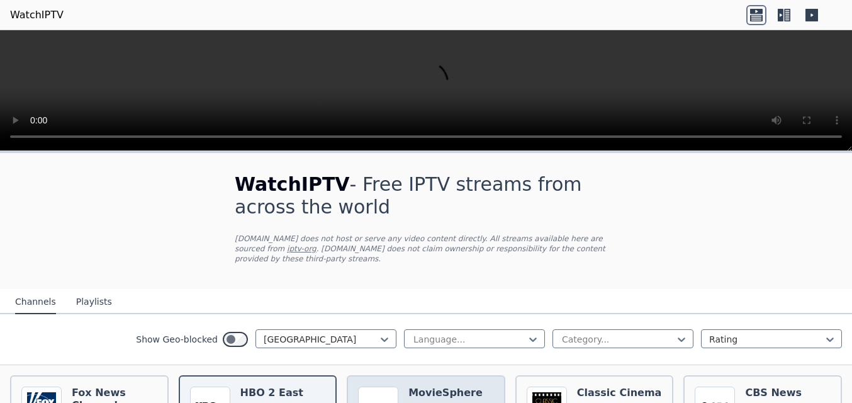
scroll to position [0, 0]
